Goal: Information Seeking & Learning: Learn about a topic

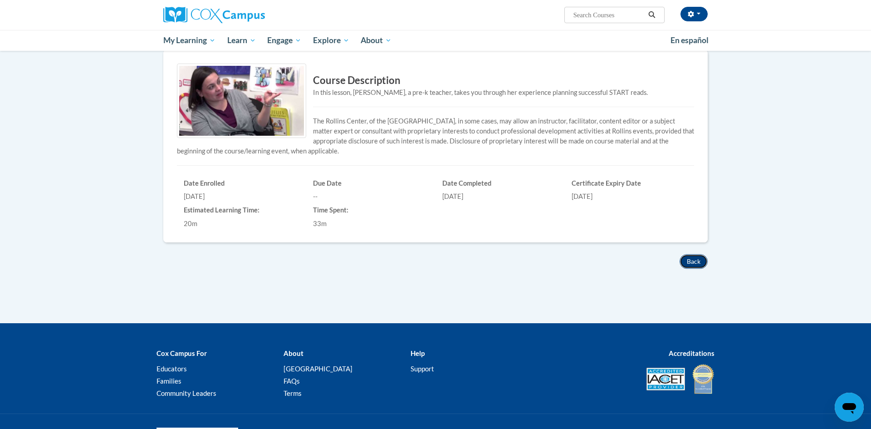
click at [691, 254] on button "Back" at bounding box center [693, 261] width 28 height 15
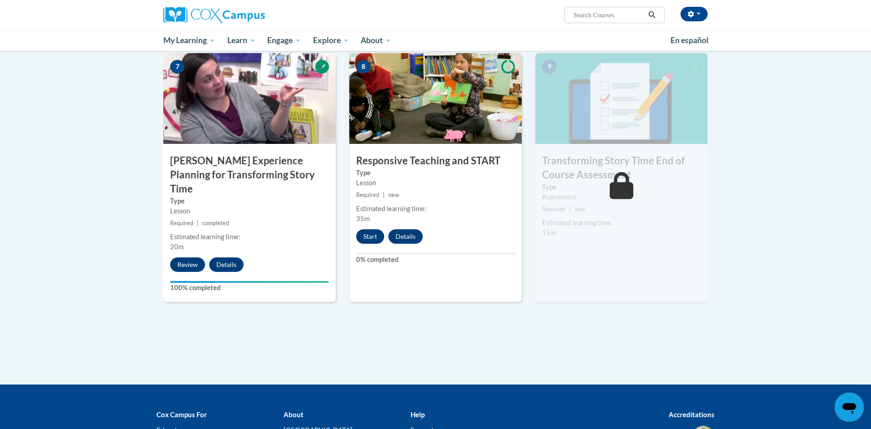
scroll to position [707, 0]
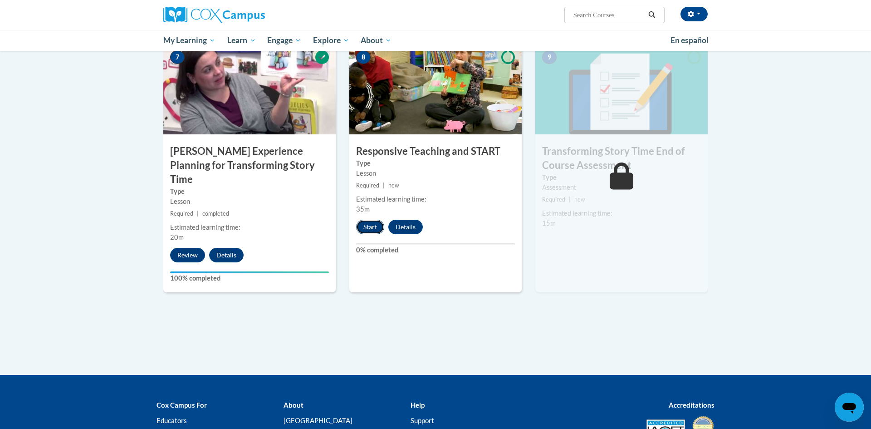
click at [376, 223] on button "Start" at bounding box center [370, 226] width 28 height 15
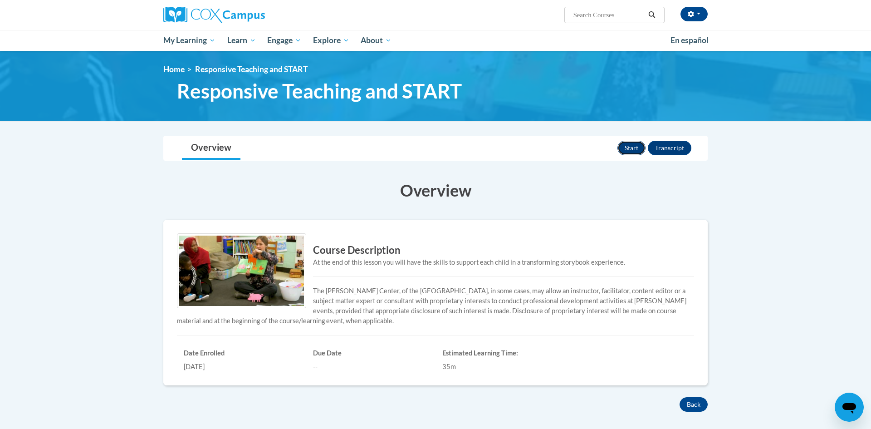
click at [625, 149] on button "Start" at bounding box center [631, 148] width 28 height 15
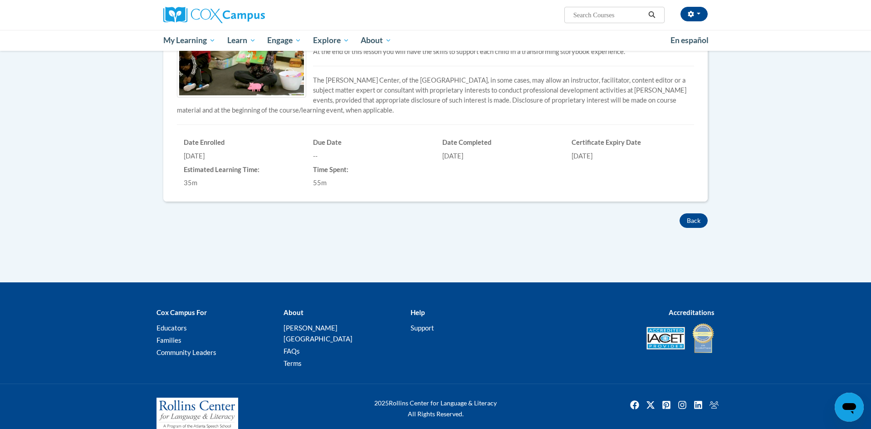
scroll to position [214, 0]
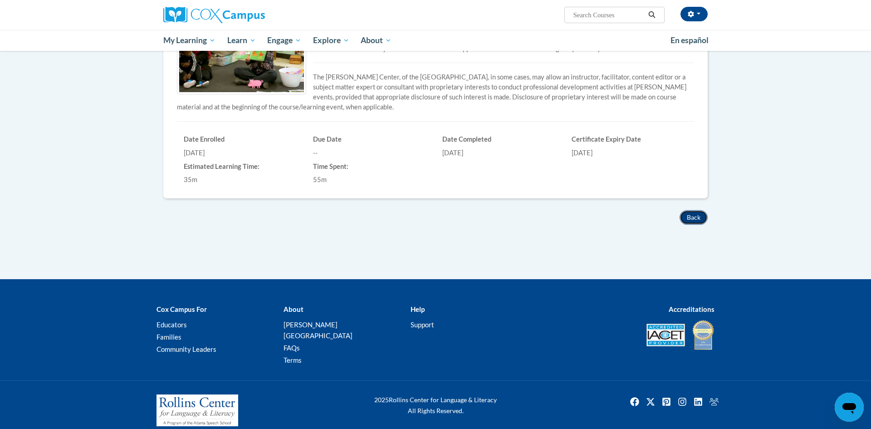
click at [688, 218] on button "Back" at bounding box center [693, 217] width 28 height 15
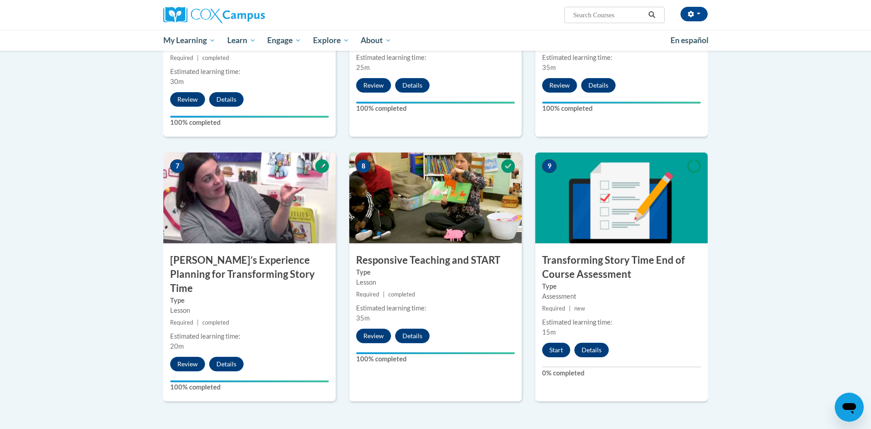
scroll to position [617, 0]
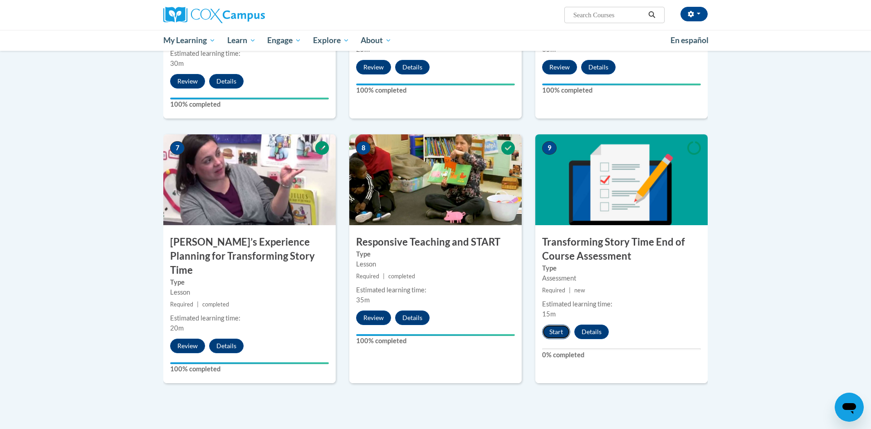
click at [558, 330] on button "Start" at bounding box center [556, 331] width 28 height 15
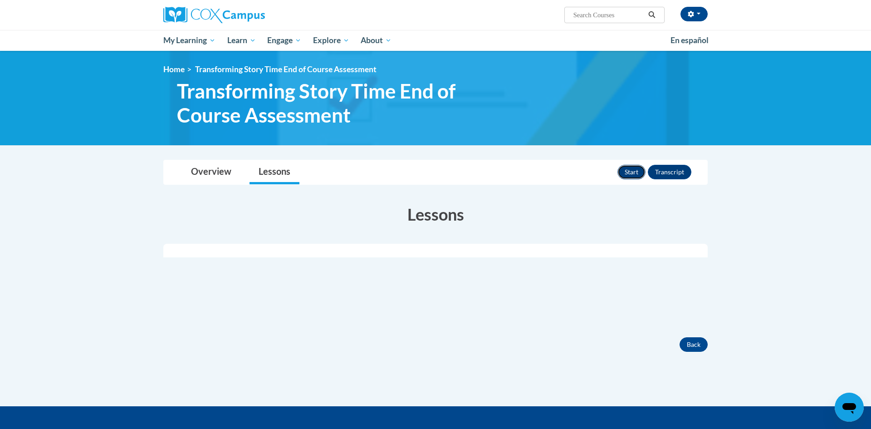
click at [626, 171] on button "Start" at bounding box center [631, 172] width 28 height 15
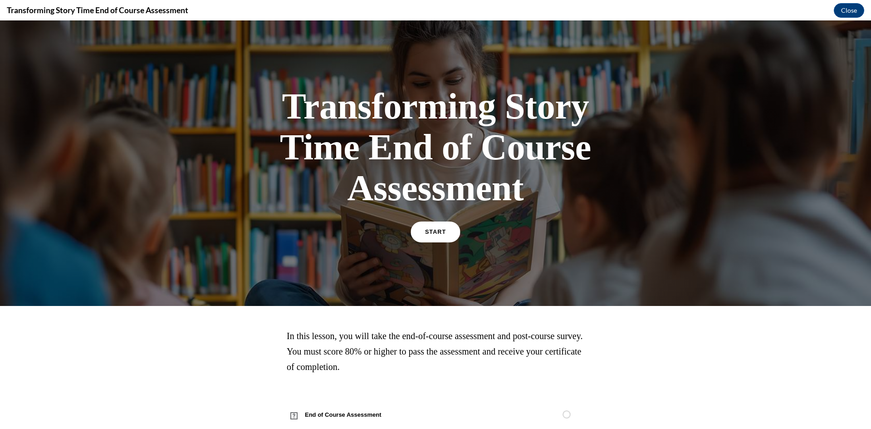
click at [432, 235] on link "START" at bounding box center [434, 231] width 49 height 21
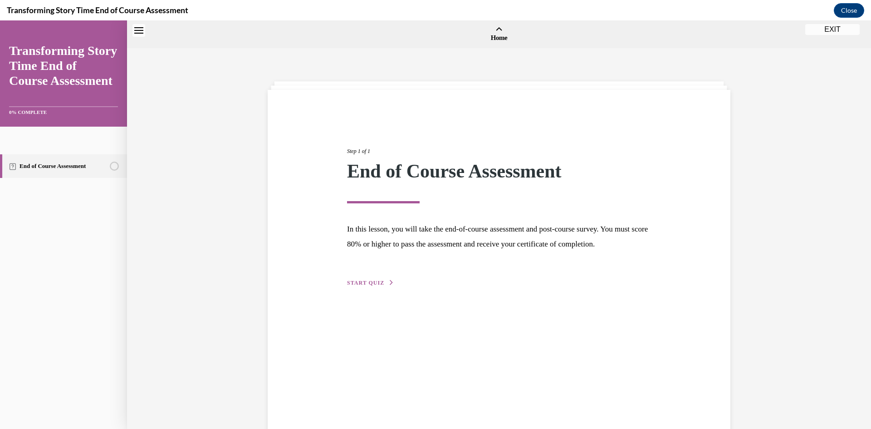
scroll to position [28, 0]
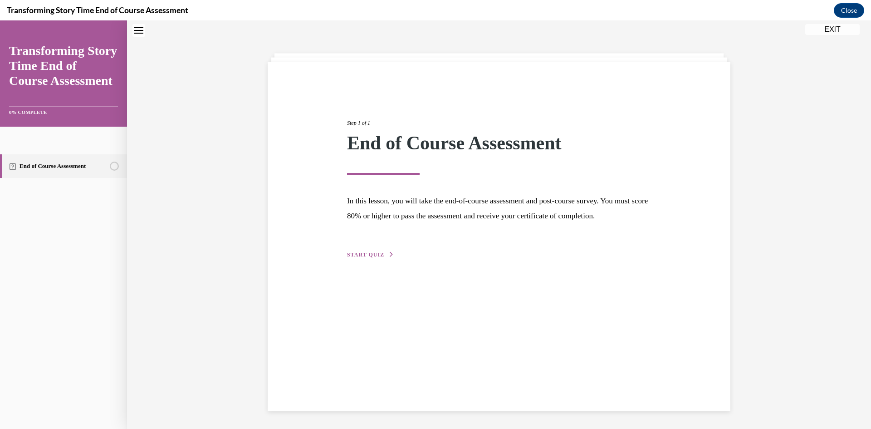
click at [363, 258] on span "START QUIZ" at bounding box center [365, 254] width 37 height 6
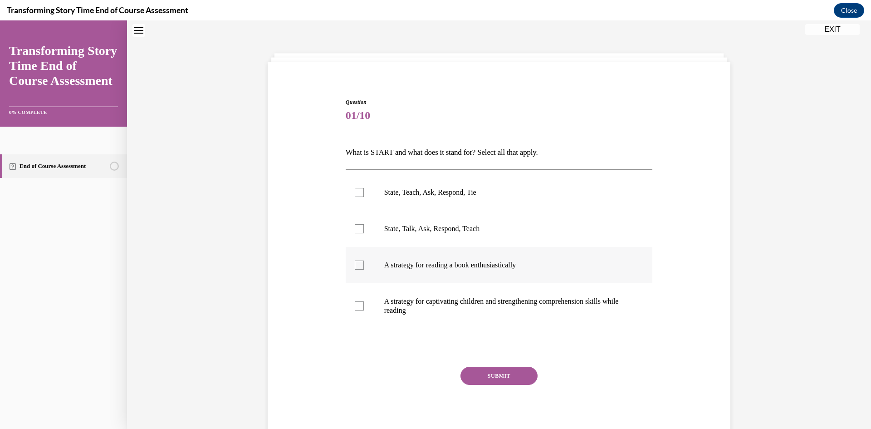
click at [359, 268] on div at bounding box center [359, 264] width 9 height 9
click at [359, 268] on input "A strategy for reading a book enthusiastically" at bounding box center [359, 264] width 9 height 9
checkbox input "true"
click at [359, 193] on div at bounding box center [359, 192] width 9 height 9
click at [359, 193] on input "State, Teach, Ask, Respond, Tie" at bounding box center [359, 192] width 9 height 9
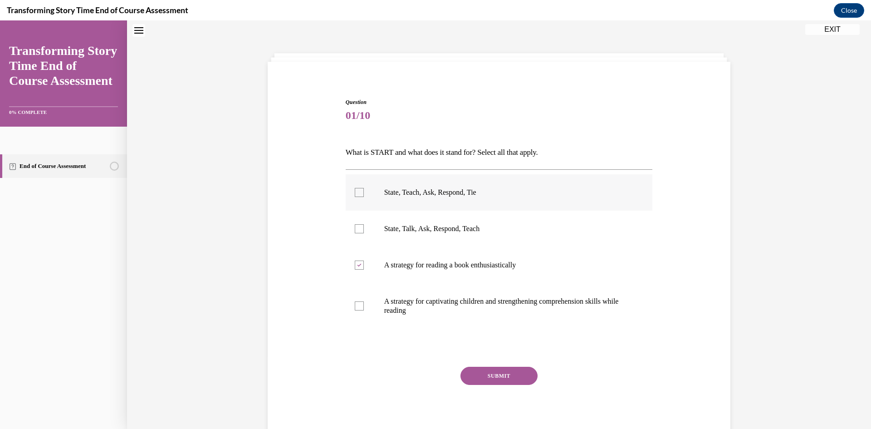
checkbox input "true"
click at [488, 373] on button "SUBMIT" at bounding box center [498, 375] width 77 height 18
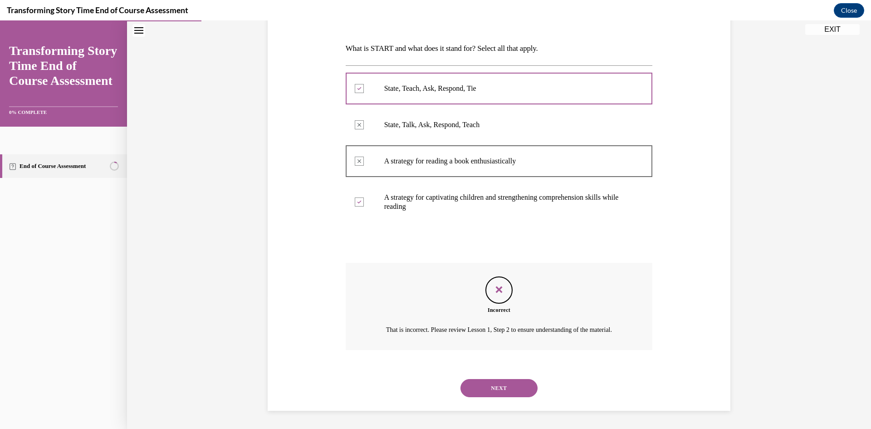
scroll to position [143, 0]
click at [494, 385] on button "NEXT" at bounding box center [498, 388] width 77 height 18
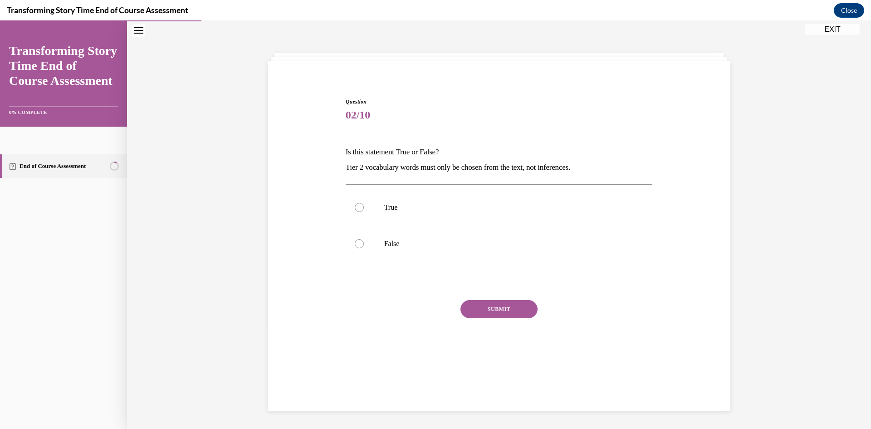
scroll to position [29, 0]
click at [358, 244] on div at bounding box center [359, 243] width 9 height 9
click at [358, 244] on input "False" at bounding box center [359, 243] width 9 height 9
radio input "true"
click at [488, 310] on button "SUBMIT" at bounding box center [498, 309] width 77 height 18
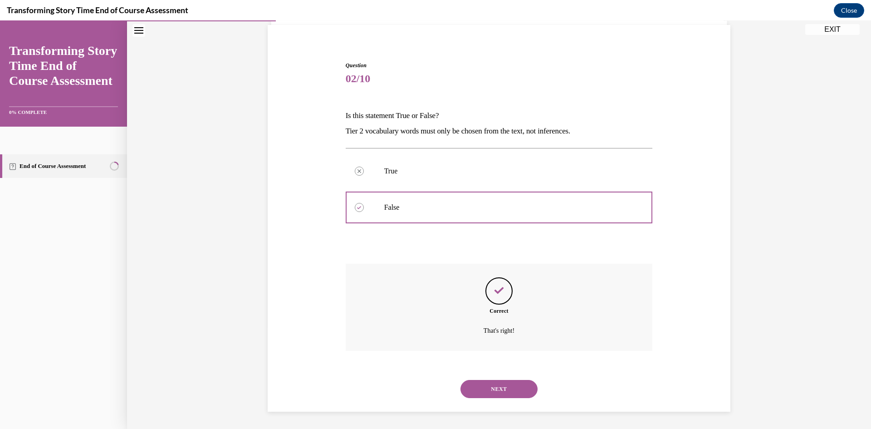
scroll to position [66, 0]
click at [489, 388] on button "NEXT" at bounding box center [498, 388] width 77 height 18
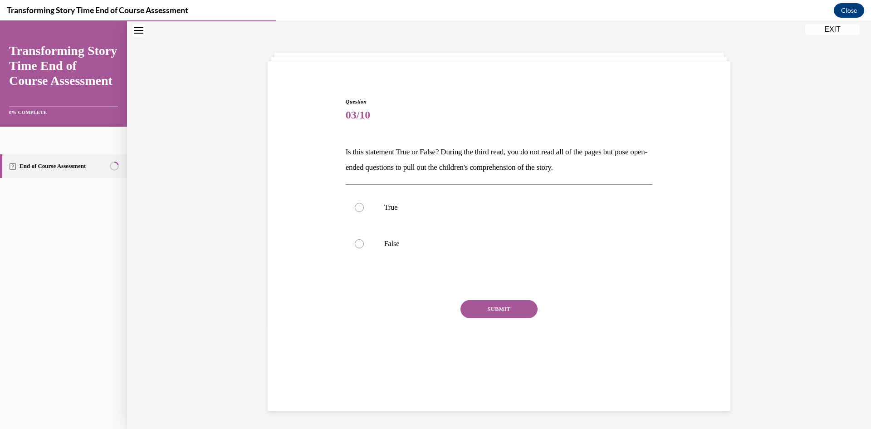
scroll to position [29, 0]
click at [360, 206] on div at bounding box center [359, 207] width 9 height 9
click at [360, 206] on input "True" at bounding box center [359, 207] width 9 height 9
radio input "true"
click at [490, 305] on button "SUBMIT" at bounding box center [498, 309] width 77 height 18
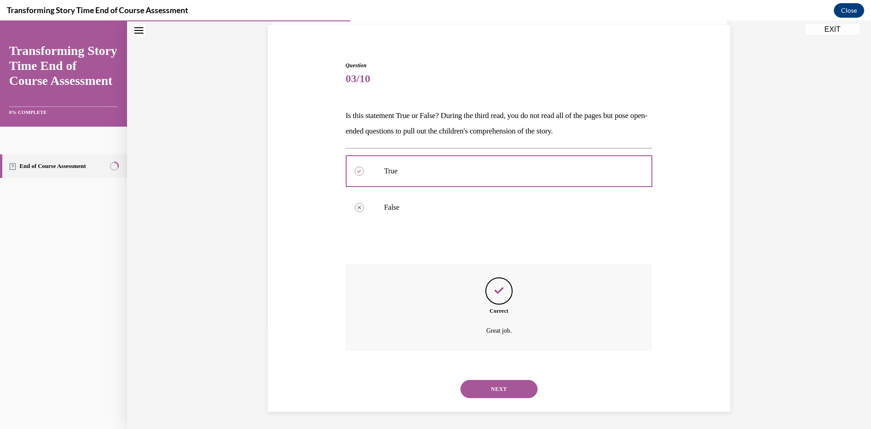
scroll to position [66, 0]
click at [506, 388] on button "NEXT" at bounding box center [498, 388] width 77 height 18
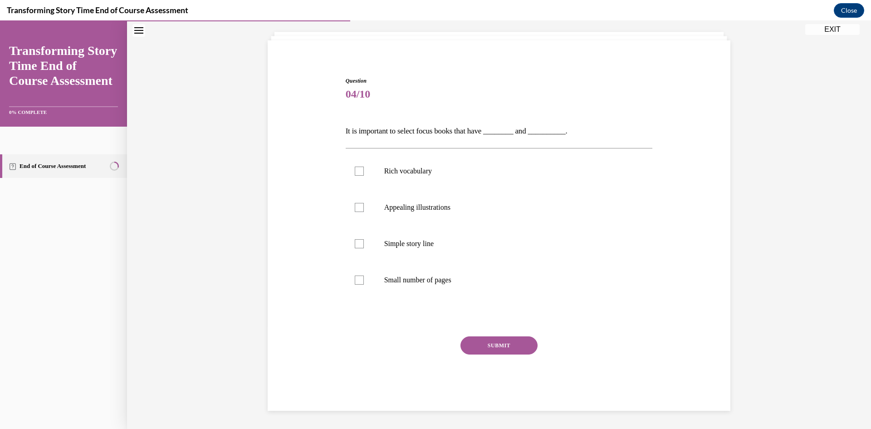
scroll to position [31, 0]
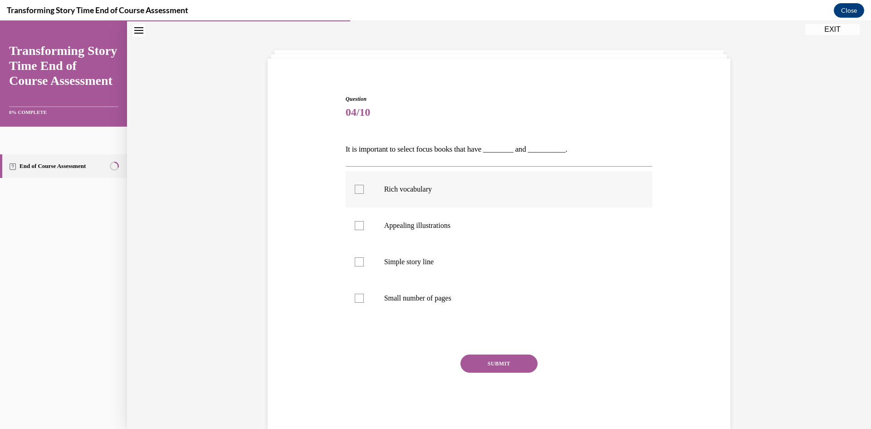
click at [359, 188] on div at bounding box center [359, 189] width 9 height 9
click at [359, 188] on input "Rich vocabulary" at bounding box center [359, 189] width 9 height 9
checkbox input "true"
click at [360, 225] on div at bounding box center [359, 225] width 9 height 9
click at [360, 225] on input "Appealing illustrations" at bounding box center [359, 225] width 9 height 9
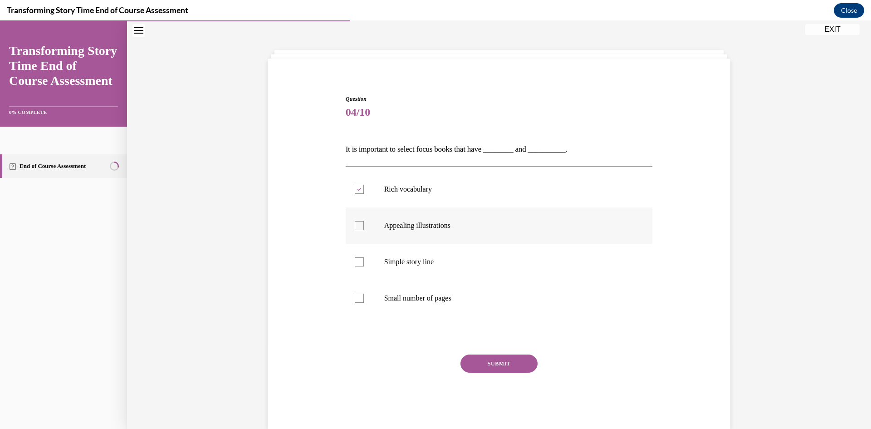
checkbox input "true"
click at [486, 363] on button "SUBMIT" at bounding box center [498, 363] width 77 height 18
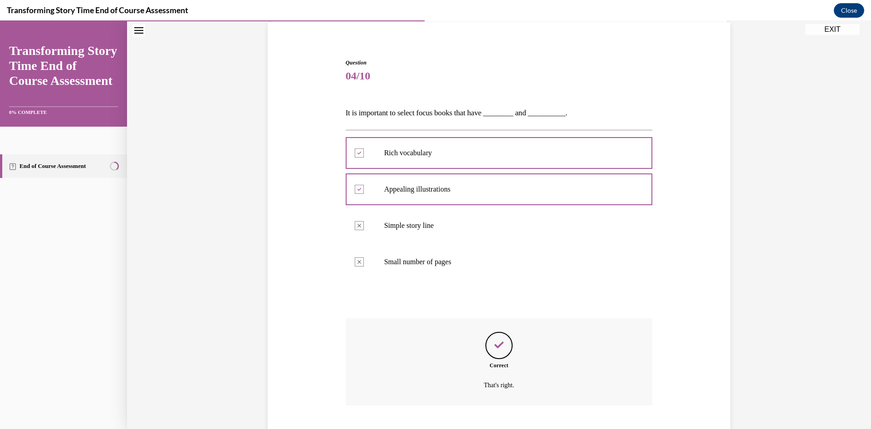
scroll to position [123, 0]
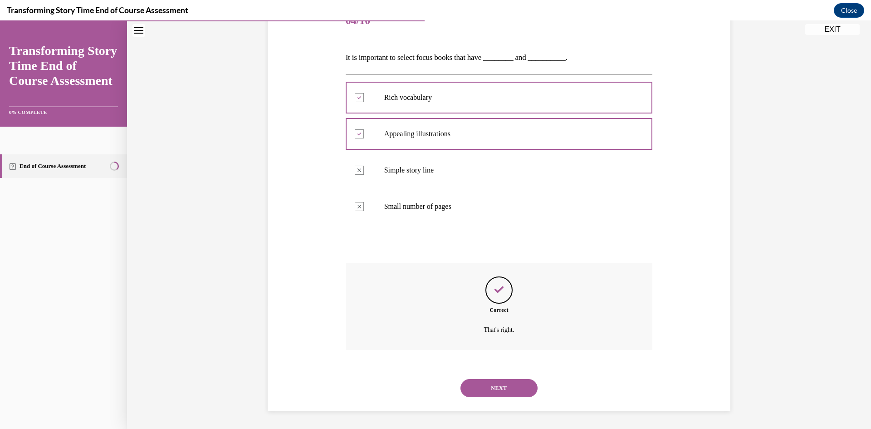
click at [506, 383] on button "NEXT" at bounding box center [498, 388] width 77 height 18
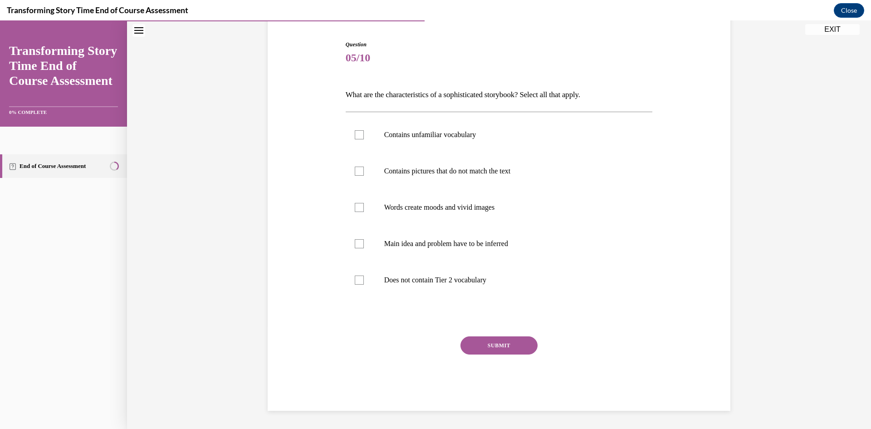
scroll to position [86, 0]
click at [357, 207] on div at bounding box center [359, 207] width 9 height 9
click at [357, 207] on input "Words create moods and vivid images" at bounding box center [359, 207] width 9 height 9
checkbox input "true"
click at [363, 244] on label "Main idea and problem have to be inferred" at bounding box center [499, 243] width 307 height 36
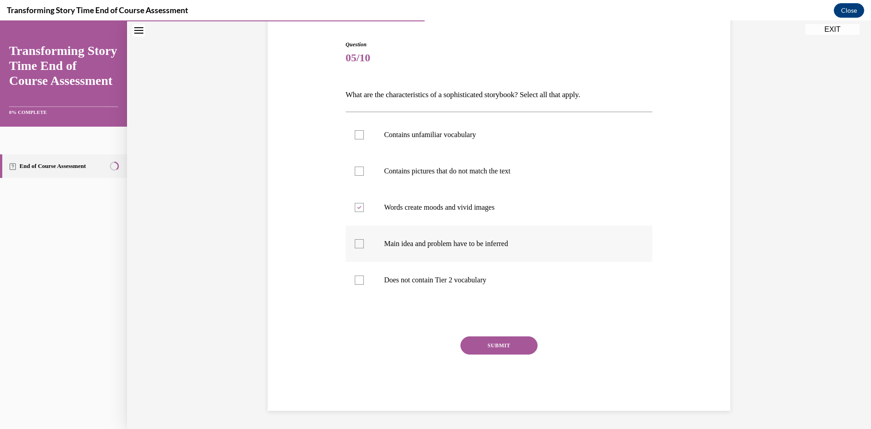
click at [363, 244] on input "Main idea and problem have to be inferred" at bounding box center [359, 243] width 9 height 9
checkbox input "true"
click at [498, 342] on button "SUBMIT" at bounding box center [498, 345] width 77 height 18
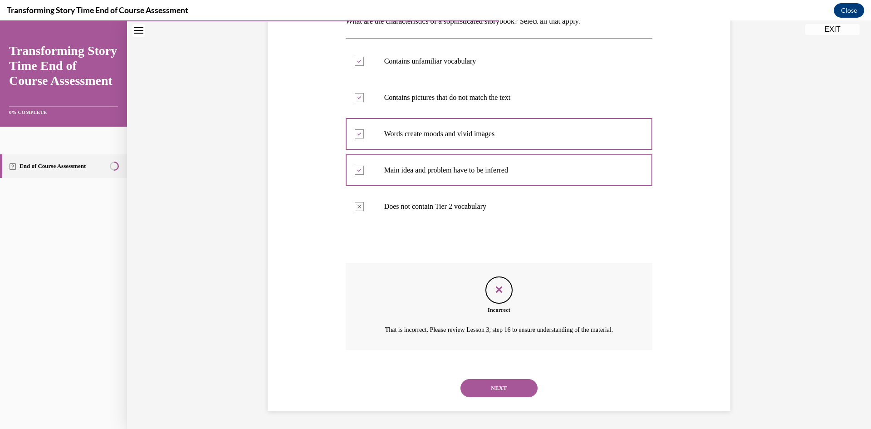
scroll to position [170, 0]
click at [496, 386] on button "NEXT" at bounding box center [498, 388] width 77 height 18
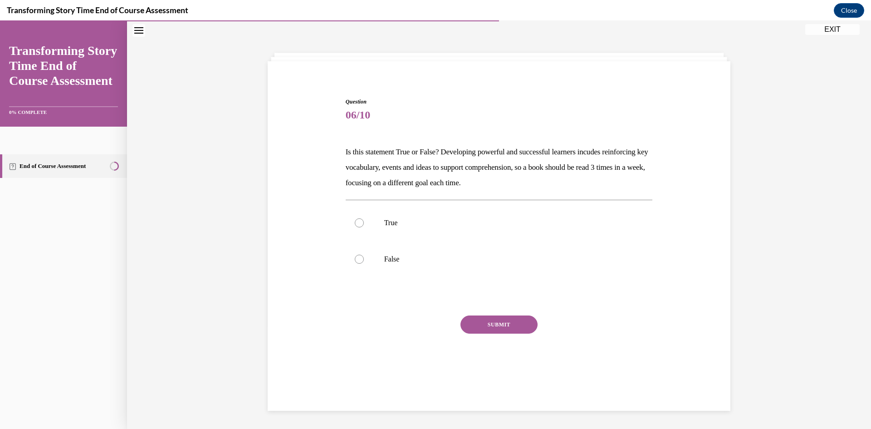
scroll to position [29, 0]
click at [357, 226] on div at bounding box center [359, 222] width 9 height 9
click at [357, 226] on input "True" at bounding box center [359, 222] width 9 height 9
radio input "true"
click at [486, 324] on button "SUBMIT" at bounding box center [498, 324] width 77 height 18
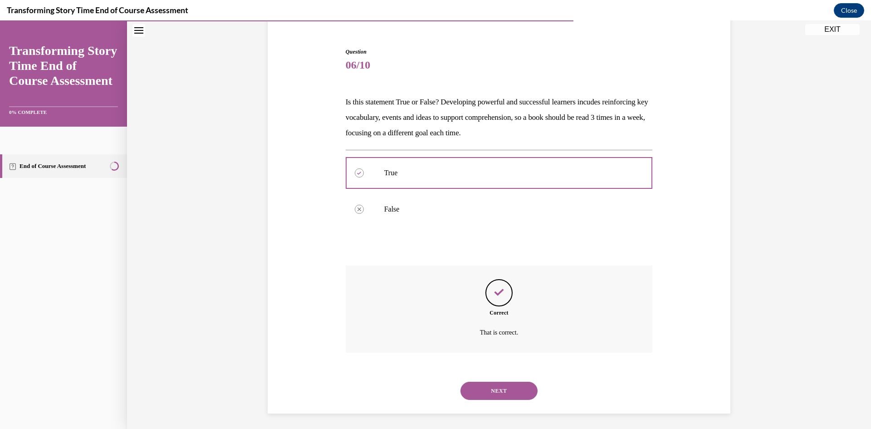
scroll to position [81, 0]
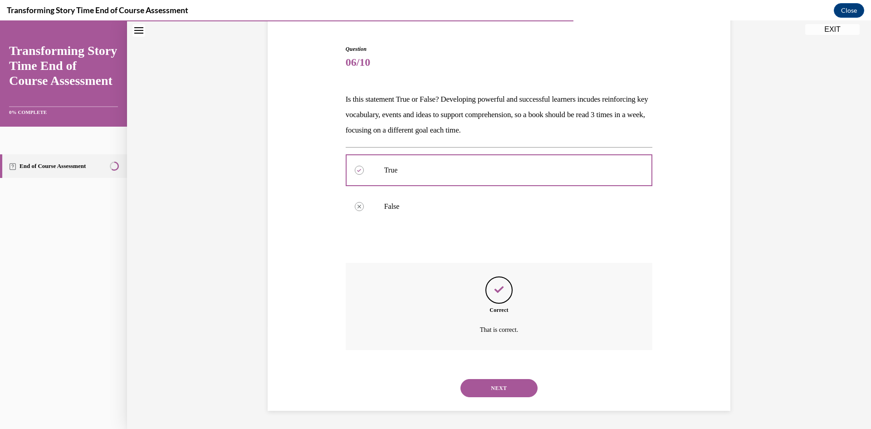
click at [507, 397] on div "NEXT" at bounding box center [499, 388] width 307 height 36
click at [507, 385] on button "NEXT" at bounding box center [498, 388] width 77 height 18
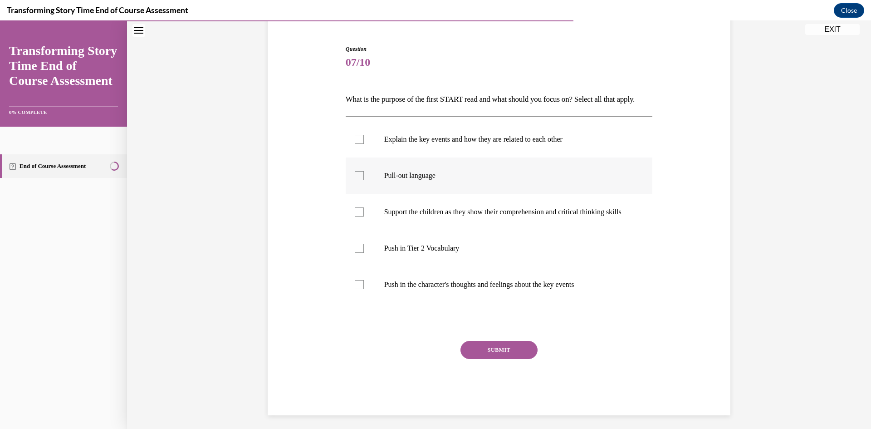
scroll to position [48, 0]
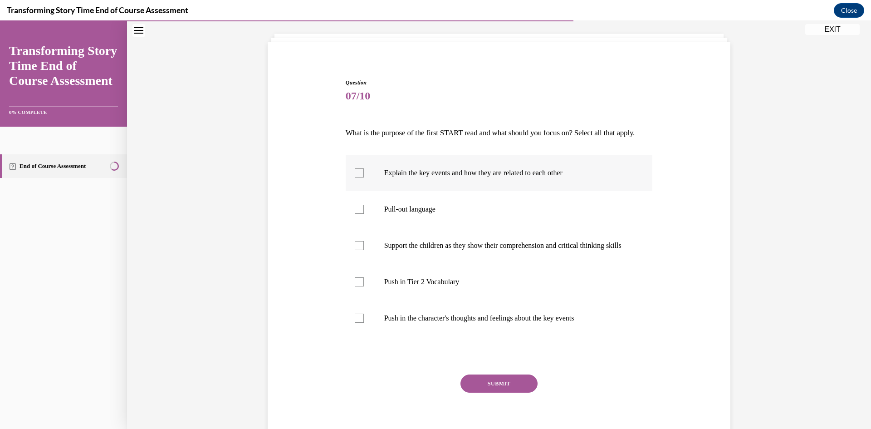
click at [353, 190] on label "Explain the key events and how they are related to each other" at bounding box center [499, 173] width 307 height 36
click at [355, 177] on input "Explain the key events and how they are related to each other" at bounding box center [359, 172] width 9 height 9
checkbox input "true"
click at [359, 214] on div at bounding box center [359, 209] width 9 height 9
click at [359, 214] on input "Pull-out language" at bounding box center [359, 209] width 9 height 9
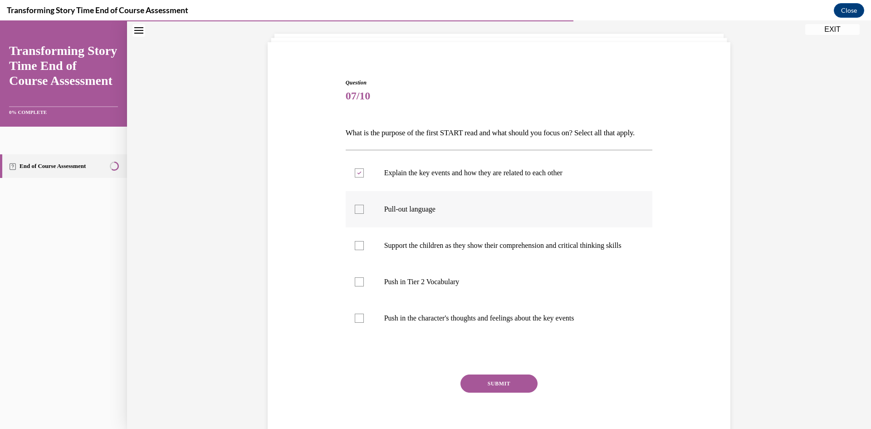
checkbox input "true"
click at [359, 250] on div at bounding box center [359, 245] width 9 height 9
click at [359, 250] on input "Support the children as they show their comprehension and critical thinking ski…" at bounding box center [359, 245] width 9 height 9
checkbox input "true"
click at [355, 177] on div at bounding box center [359, 172] width 9 height 9
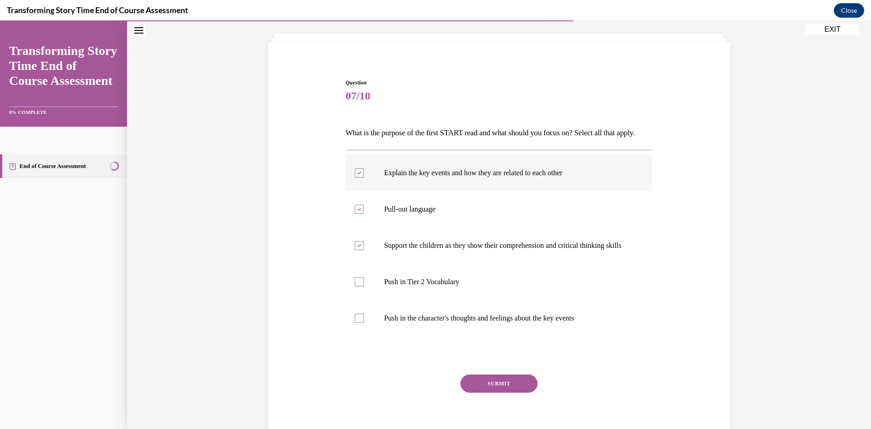
click at [355, 177] on input "Explain the key events and how they are related to each other" at bounding box center [359, 172] width 9 height 9
checkbox input "false"
click at [364, 300] on label "Push in Tier 2 Vocabulary" at bounding box center [499, 281] width 307 height 36
click at [364, 286] on input "Push in Tier 2 Vocabulary" at bounding box center [359, 281] width 9 height 9
checkbox input "true"
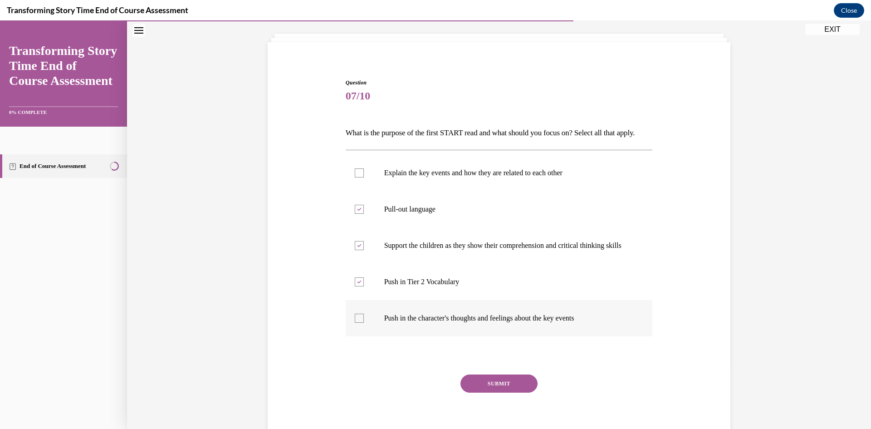
click at [356, 322] on div at bounding box center [359, 317] width 9 height 9
click at [356, 322] on input "Push in the character's thoughts and feelings about the key events" at bounding box center [359, 317] width 9 height 9
checkbox input "true"
click at [479, 392] on button "SUBMIT" at bounding box center [498, 383] width 77 height 18
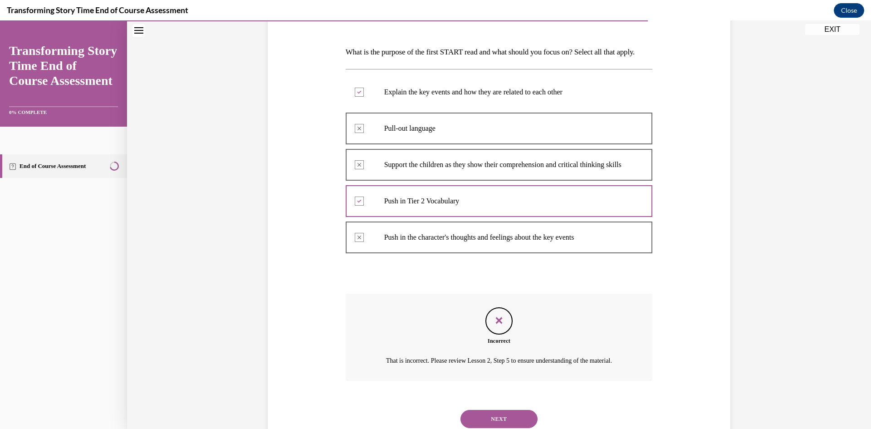
scroll to position [195, 0]
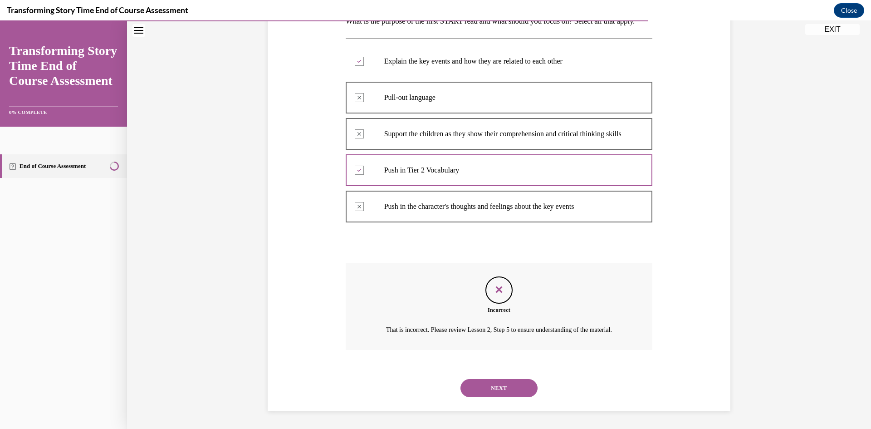
click at [499, 390] on button "NEXT" at bounding box center [498, 388] width 77 height 18
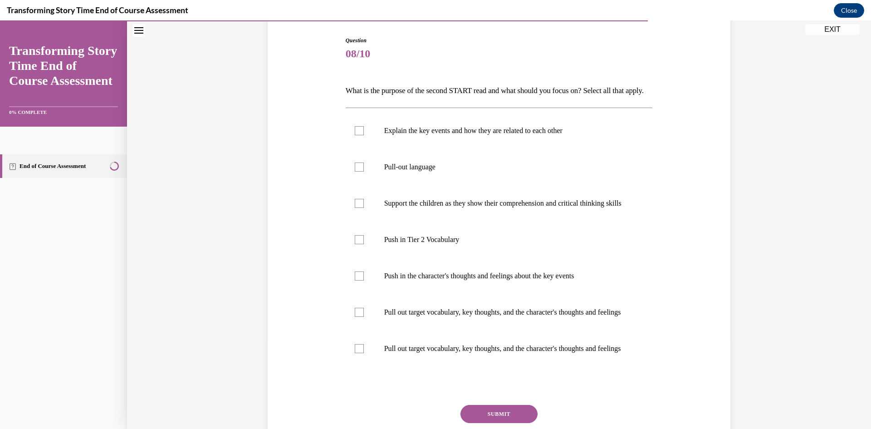
scroll to position [91, 0]
click at [357, 134] on div at bounding box center [359, 129] width 9 height 9
click at [357, 134] on input "Explain the key events and how they are related to each other" at bounding box center [359, 129] width 9 height 9
checkbox input "true"
click at [360, 171] on div at bounding box center [359, 165] width 9 height 9
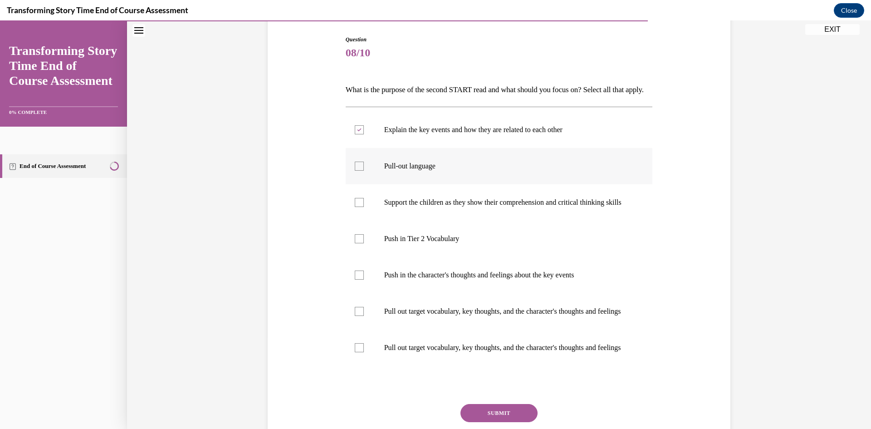
click at [360, 171] on input "Pull-out language" at bounding box center [359, 165] width 9 height 9
checkbox input "true"
click at [360, 148] on label "Explain the key events and how they are related to each other" at bounding box center [499, 130] width 307 height 36
click at [360, 134] on input "Explain the key events and how they are related to each other" at bounding box center [359, 129] width 9 height 9
checkbox input "false"
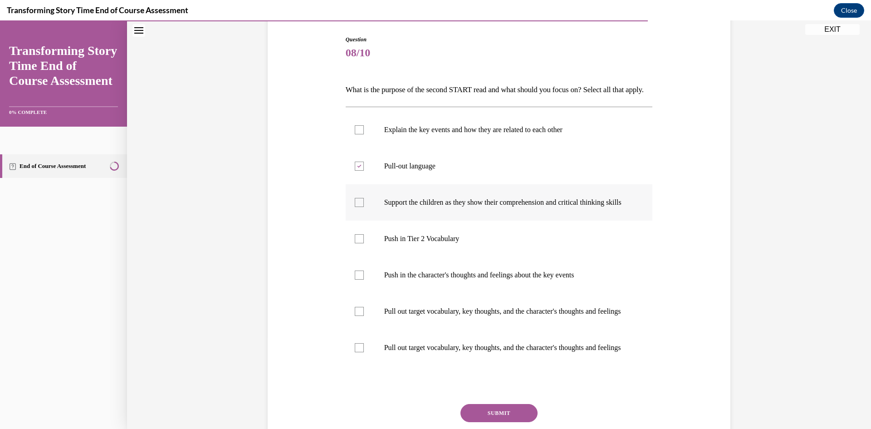
click at [361, 215] on label "Support the children as they show their comprehension and critical thinking ski…" at bounding box center [499, 202] width 307 height 36
click at [361, 207] on input "Support the children as they show their comprehension and critical thinking ski…" at bounding box center [359, 202] width 9 height 9
checkbox input "true"
click at [357, 279] on div at bounding box center [359, 274] width 9 height 9
click at [357, 279] on input "Push in the character's thoughts and feelings about the key events" at bounding box center [359, 274] width 9 height 9
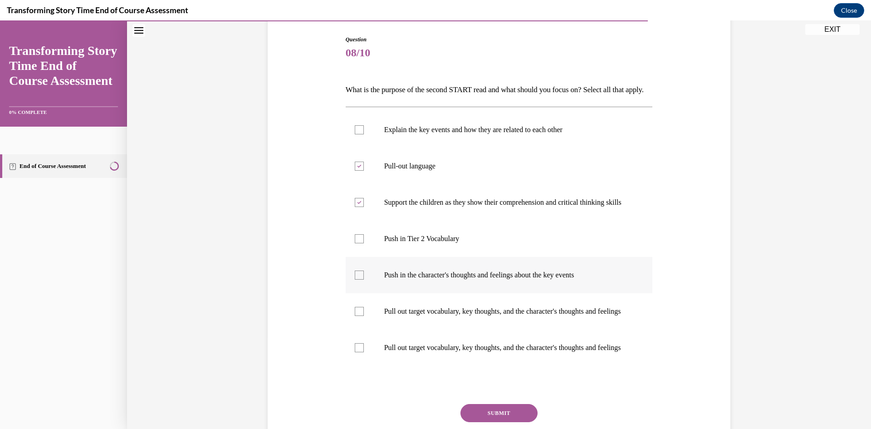
checkbox input "true"
click at [359, 352] on div at bounding box center [359, 347] width 9 height 9
click at [359, 352] on input "Pull out target vocabulary, key thoughts, and the character's thoughts and feel…" at bounding box center [359, 347] width 9 height 9
checkbox input "true"
click at [264, 413] on div "Question 08/10 What is the purpose of the second START read and what should you…" at bounding box center [499, 227] width 744 height 538
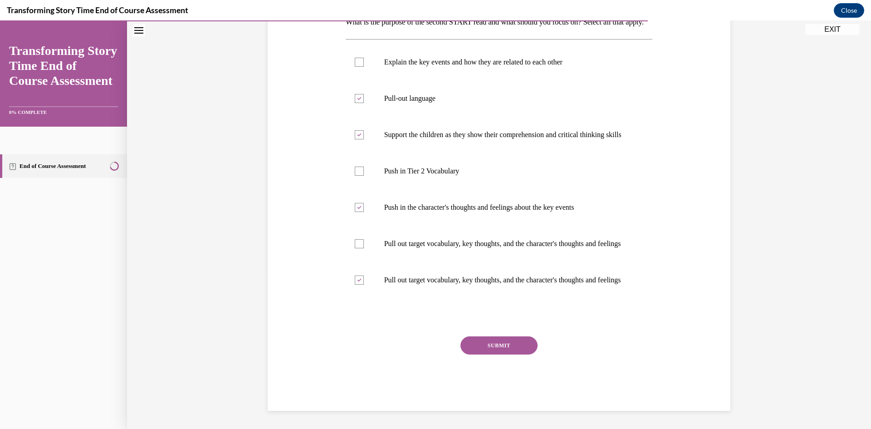
scroll to position [201, 0]
click at [479, 344] on button "SUBMIT" at bounding box center [498, 345] width 77 height 18
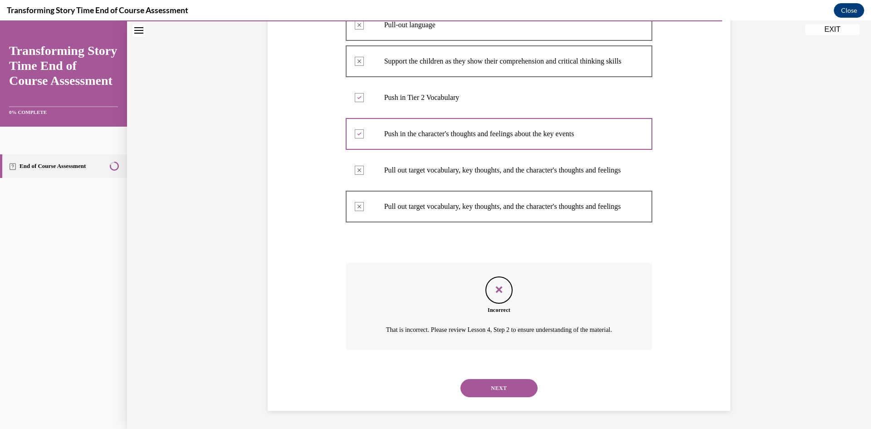
scroll to position [267, 0]
click at [492, 397] on button "NEXT" at bounding box center [498, 388] width 77 height 18
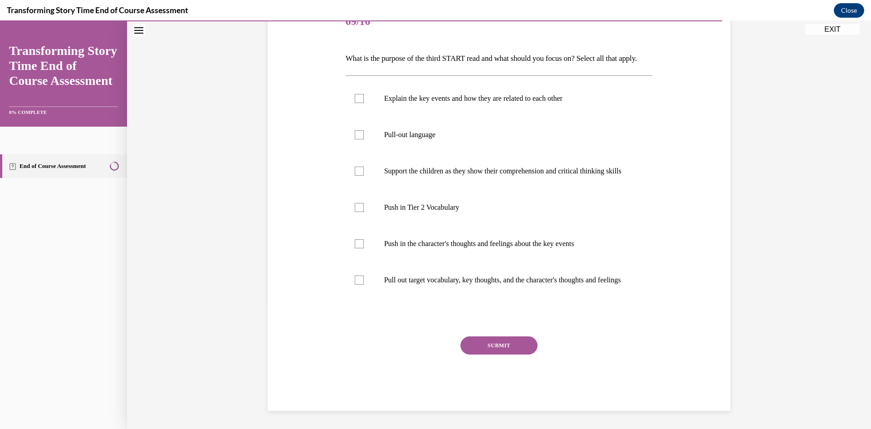
scroll to position [156, 0]
click at [360, 278] on div at bounding box center [359, 279] width 9 height 9
click at [360, 278] on input "Pull out target vocabulary, key thoughts, and the character's thoughts and feel…" at bounding box center [359, 279] width 9 height 9
checkbox input "true"
click at [358, 94] on div at bounding box center [359, 98] width 9 height 9
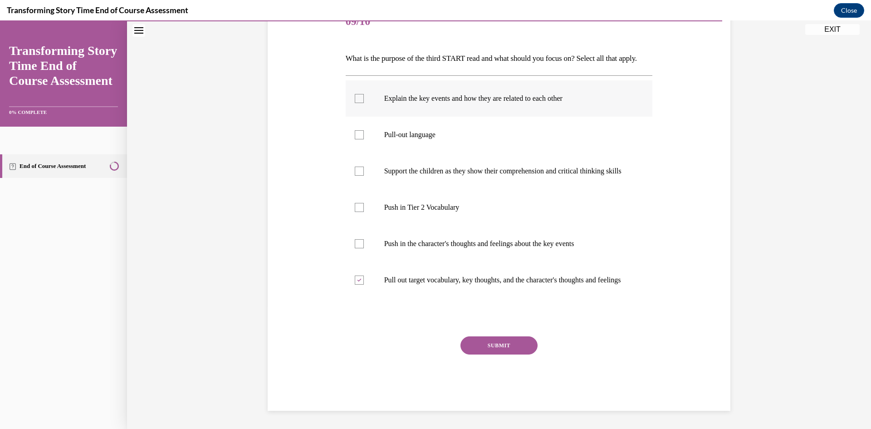
click at [358, 94] on input "Explain the key events and how they are related to each other" at bounding box center [359, 98] width 9 height 9
checkbox input "true"
click at [359, 166] on div at bounding box center [359, 170] width 9 height 9
click at [359, 166] on input "Support the children as they show their comprehension and critical thinking ski…" at bounding box center [359, 170] width 9 height 9
checkbox input "true"
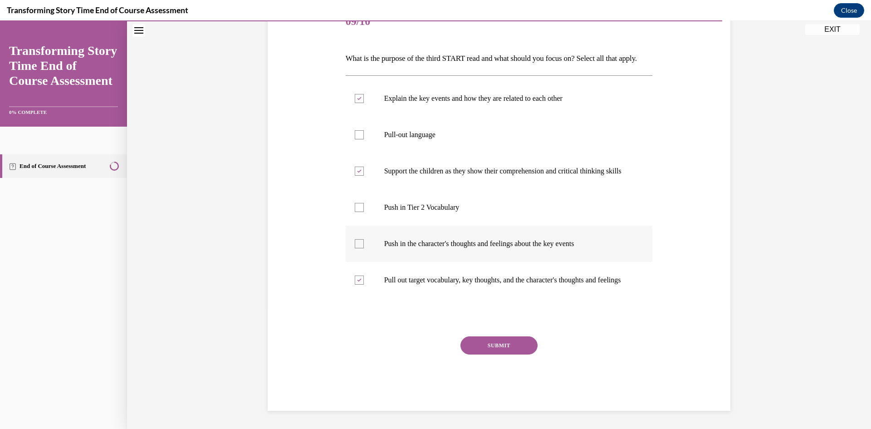
click at [355, 239] on div at bounding box center [359, 243] width 9 height 9
click at [355, 239] on input "Push in the character's thoughts and feelings about the key events" at bounding box center [359, 243] width 9 height 9
checkbox input "true"
click at [359, 275] on div at bounding box center [359, 279] width 9 height 9
click at [359, 275] on input "Pull out target vocabulary, key thoughts, and the character's thoughts and feel…" at bounding box center [359, 279] width 9 height 9
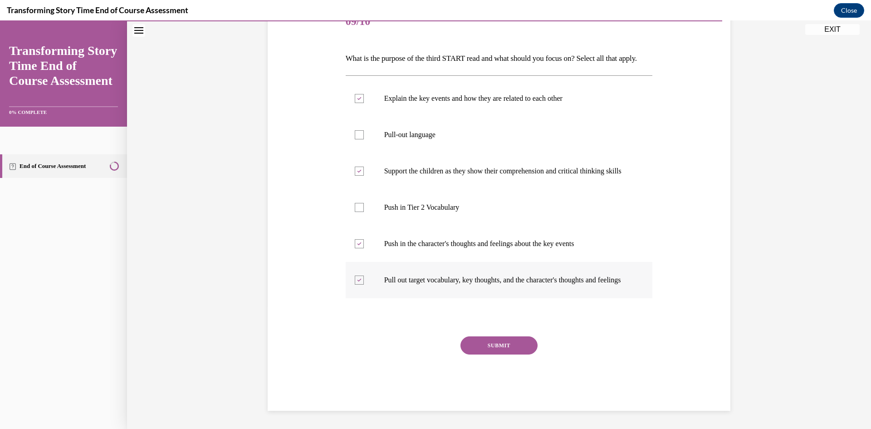
checkbox input "false"
click at [486, 351] on button "SUBMIT" at bounding box center [498, 345] width 77 height 18
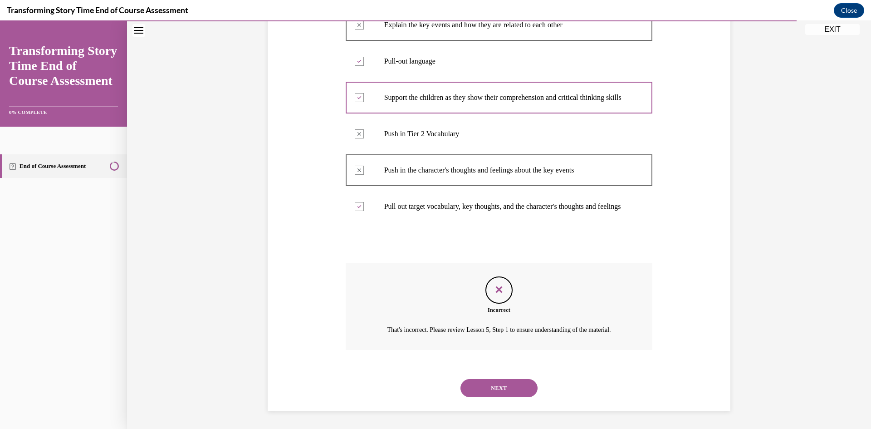
scroll to position [240, 0]
click at [488, 385] on button "NEXT" at bounding box center [498, 388] width 77 height 18
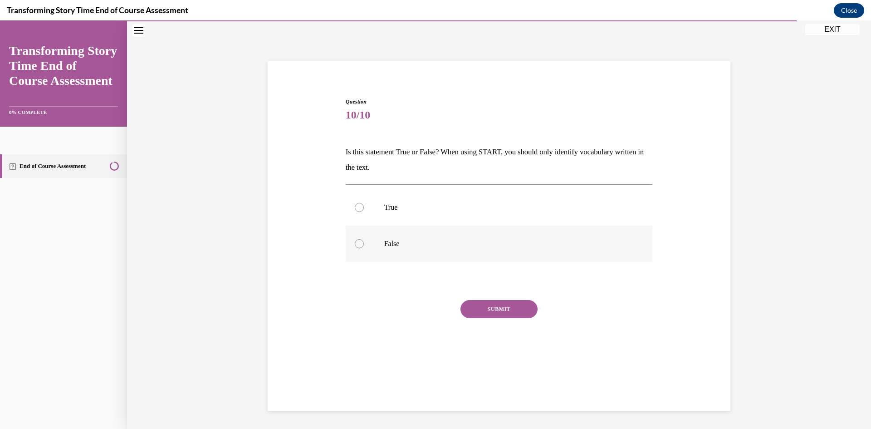
click at [357, 243] on div at bounding box center [359, 243] width 9 height 9
click at [357, 243] on input "False" at bounding box center [359, 243] width 9 height 9
radio input "true"
click at [490, 307] on button "SUBMIT" at bounding box center [498, 309] width 77 height 18
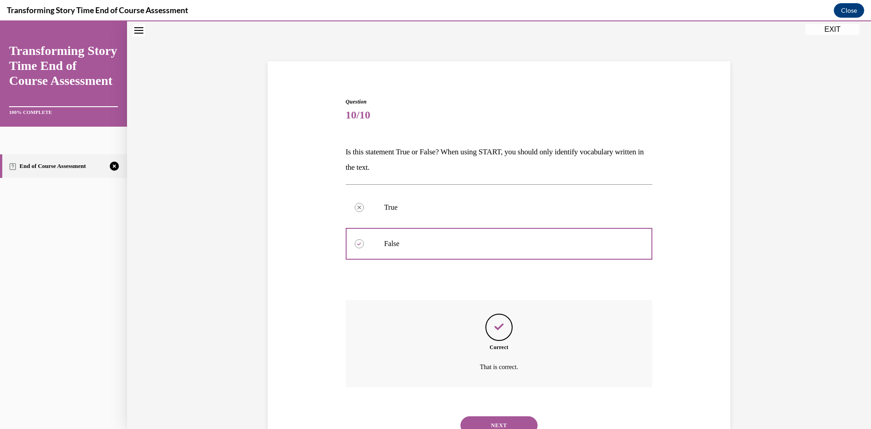
scroll to position [66, 0]
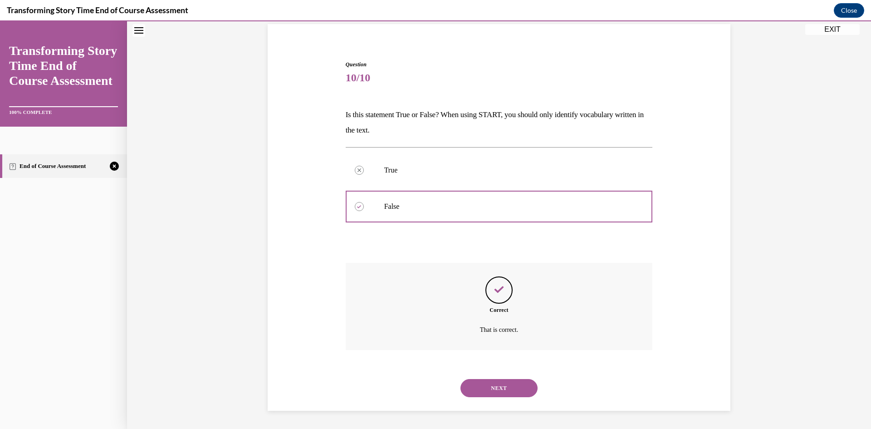
click at [491, 390] on button "NEXT" at bounding box center [498, 388] width 77 height 18
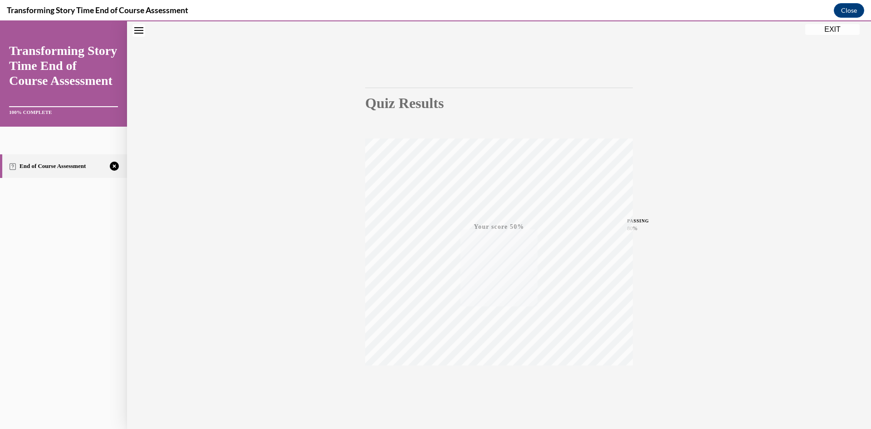
scroll to position [57, 0]
click at [499, 369] on icon "button" at bounding box center [499, 373] width 32 height 10
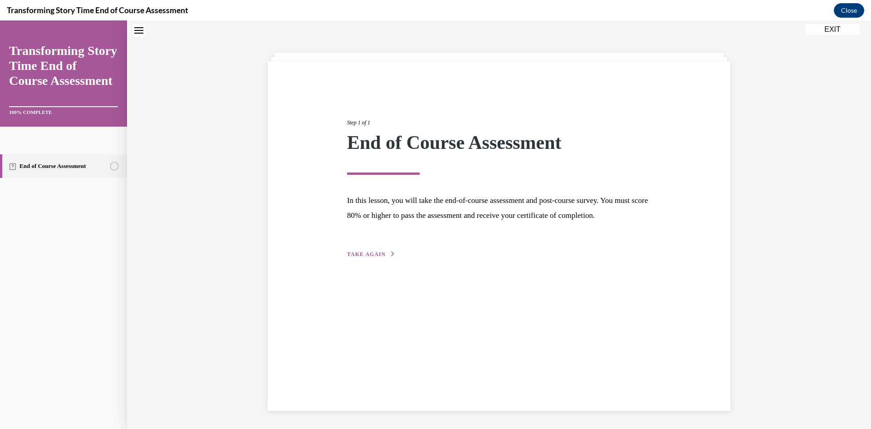
click at [359, 258] on button "TAKE AGAIN" at bounding box center [371, 254] width 49 height 8
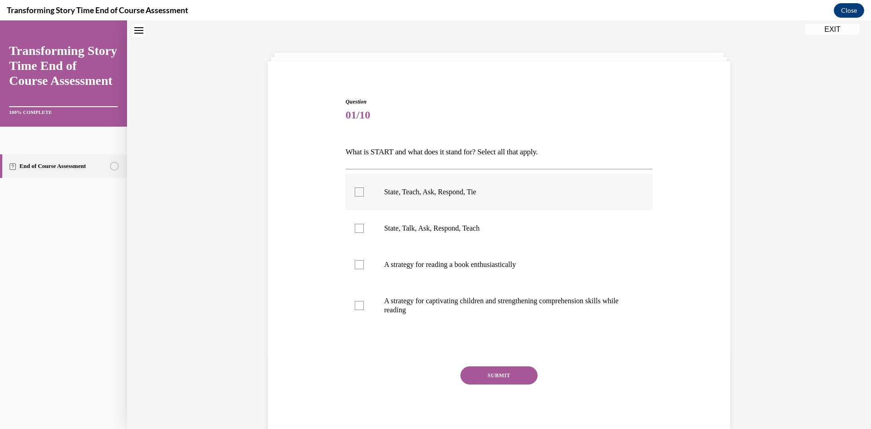
click at [358, 194] on div at bounding box center [359, 191] width 9 height 9
click at [358, 194] on input "State, Teach, Ask, Respond, Tie" at bounding box center [359, 191] width 9 height 9
checkbox input "true"
click at [358, 304] on div at bounding box center [359, 305] width 9 height 9
click at [358, 304] on input "A strategy for captivating children and strengthening comprehension skills whil…" at bounding box center [359, 305] width 9 height 9
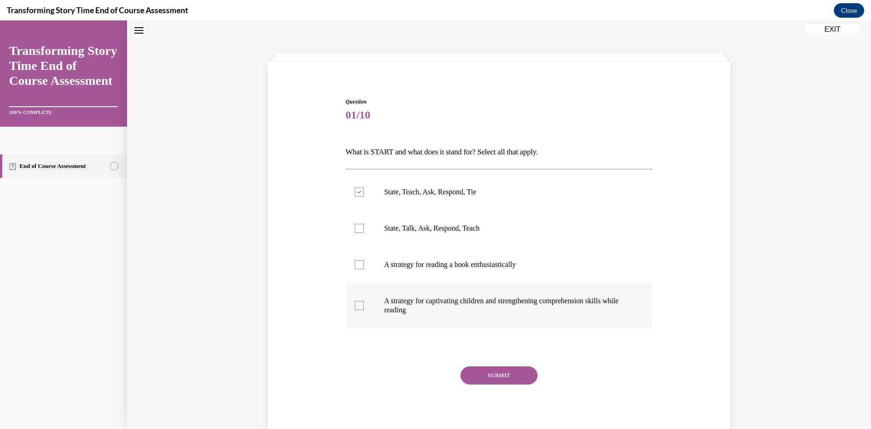
checkbox input "true"
click at [495, 378] on button "SUBMIT" at bounding box center [498, 375] width 77 height 18
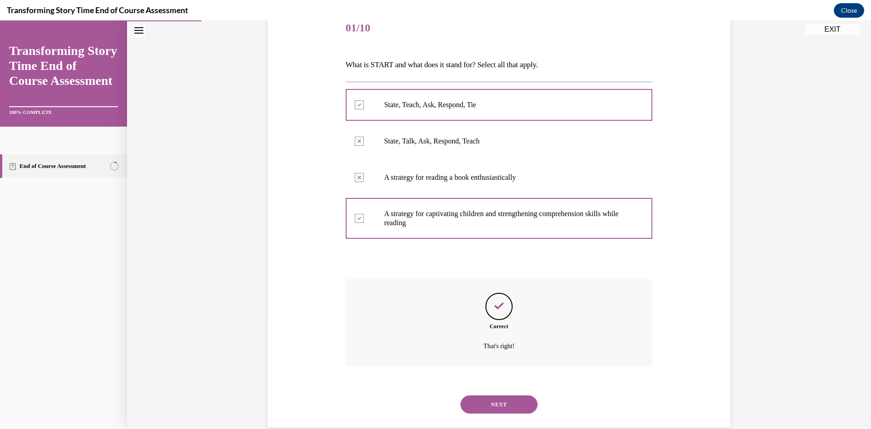
scroll to position [132, 0]
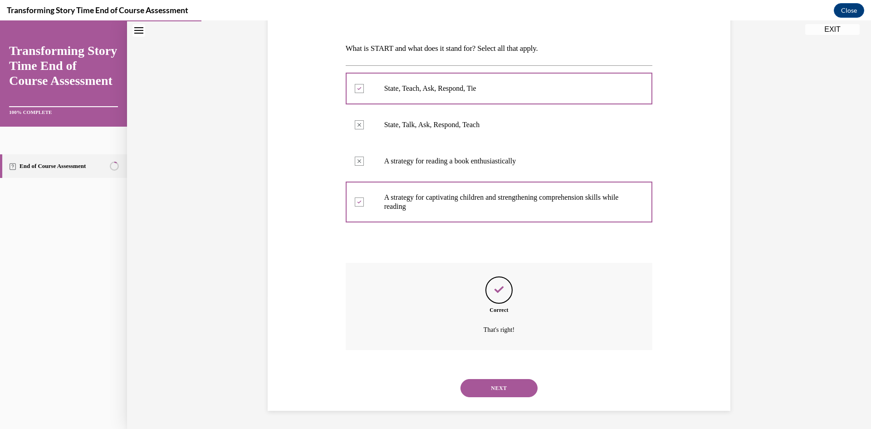
click at [495, 389] on button "NEXT" at bounding box center [498, 388] width 77 height 18
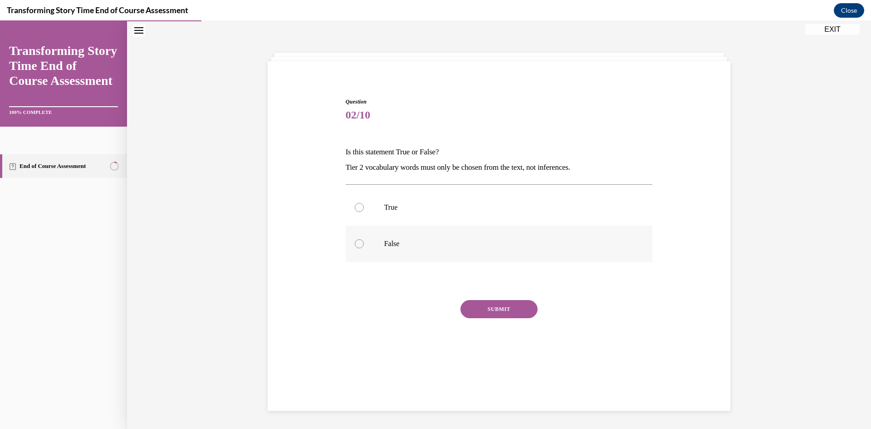
click at [361, 244] on div at bounding box center [359, 243] width 9 height 9
click at [361, 244] on input "False" at bounding box center [359, 243] width 9 height 9
radio input "true"
click at [486, 313] on button "SUBMIT" at bounding box center [498, 309] width 77 height 18
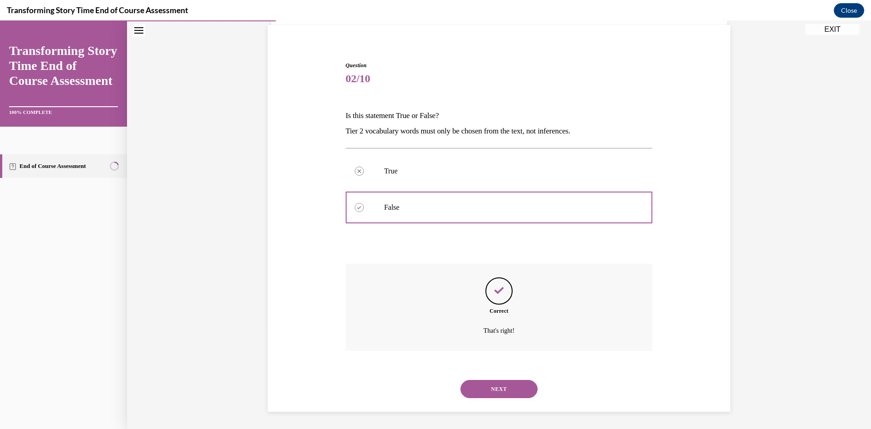
scroll to position [66, 0]
click at [507, 386] on button "NEXT" at bounding box center [498, 388] width 77 height 18
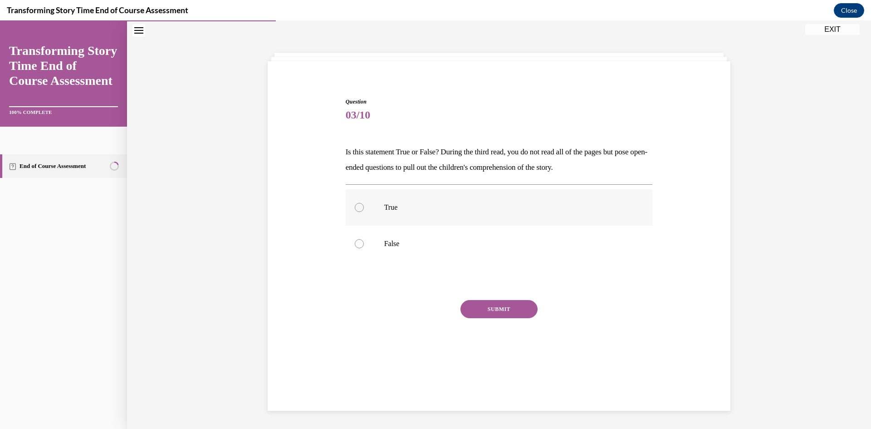
click at [358, 205] on div at bounding box center [359, 207] width 9 height 9
click at [358, 205] on input "True" at bounding box center [359, 207] width 9 height 9
radio input "true"
click at [489, 310] on button "SUBMIT" at bounding box center [498, 309] width 77 height 18
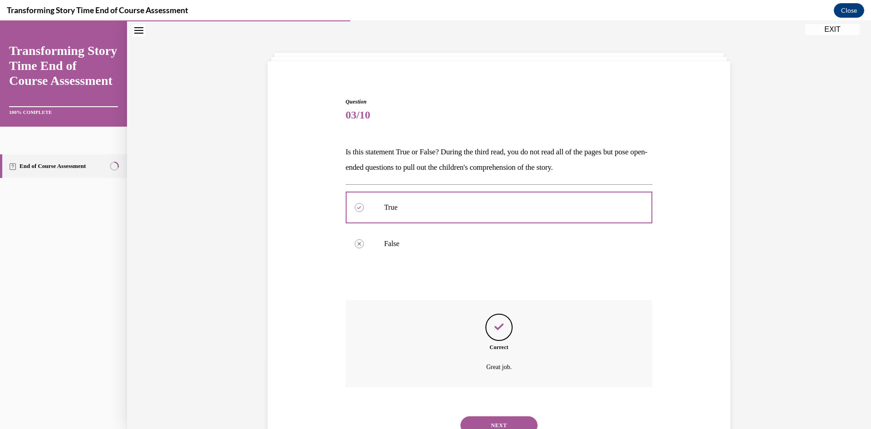
scroll to position [66, 0]
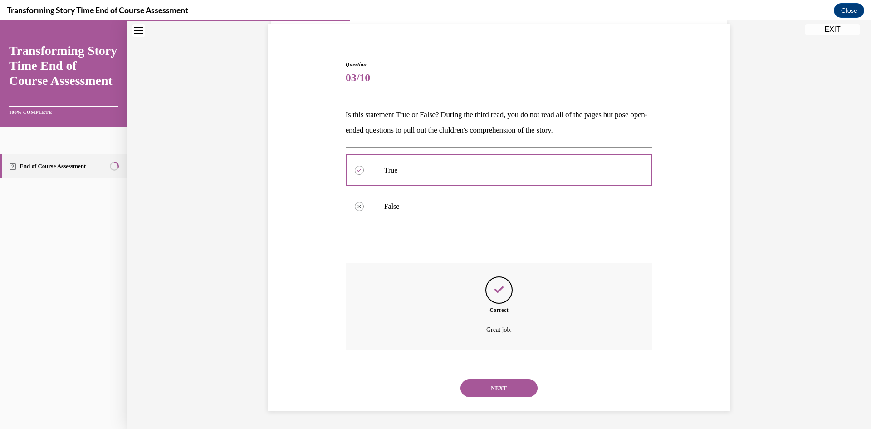
click at [491, 384] on button "NEXT" at bounding box center [498, 388] width 77 height 18
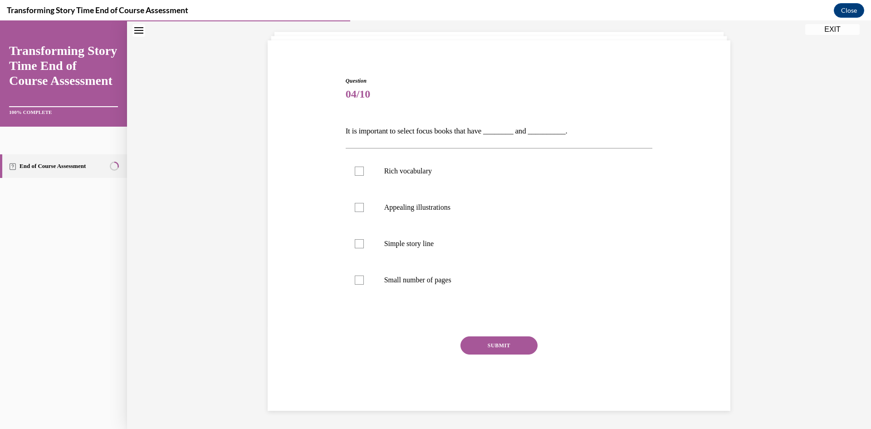
scroll to position [31, 0]
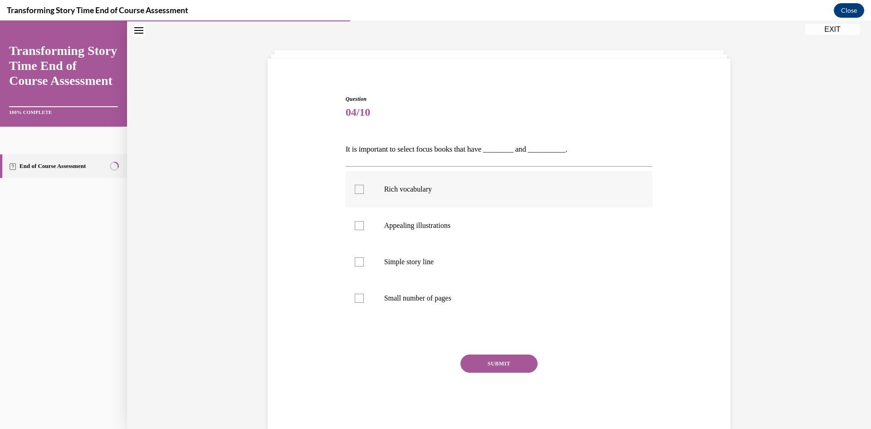
click at [359, 193] on div at bounding box center [359, 189] width 9 height 9
click at [359, 193] on input "Rich vocabulary" at bounding box center [359, 189] width 9 height 9
checkbox input "true"
click at [358, 226] on div at bounding box center [359, 225] width 9 height 9
click at [358, 226] on input "Appealing illustrations" at bounding box center [359, 225] width 9 height 9
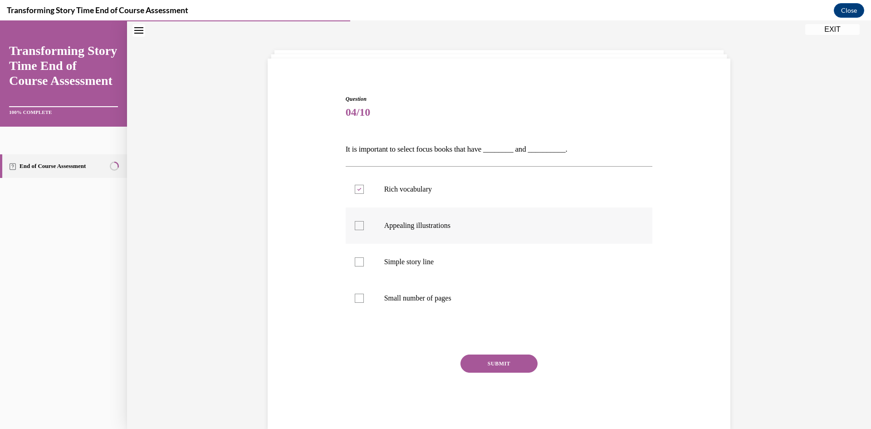
checkbox input "true"
click at [494, 366] on button "SUBMIT" at bounding box center [498, 363] width 77 height 18
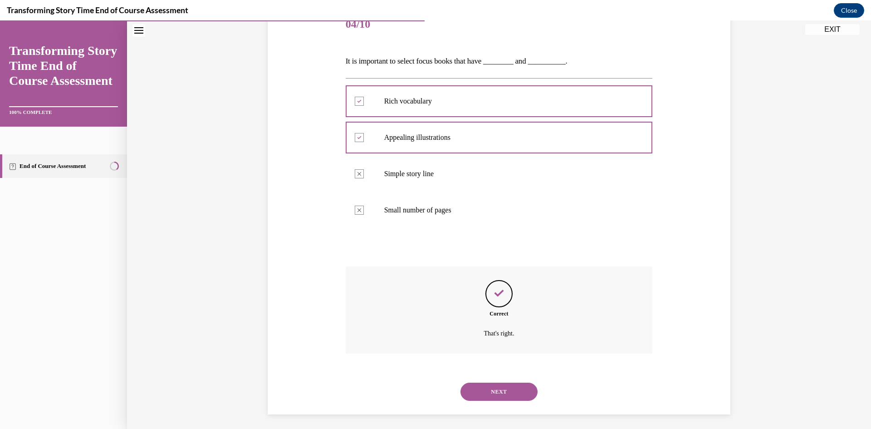
scroll to position [123, 0]
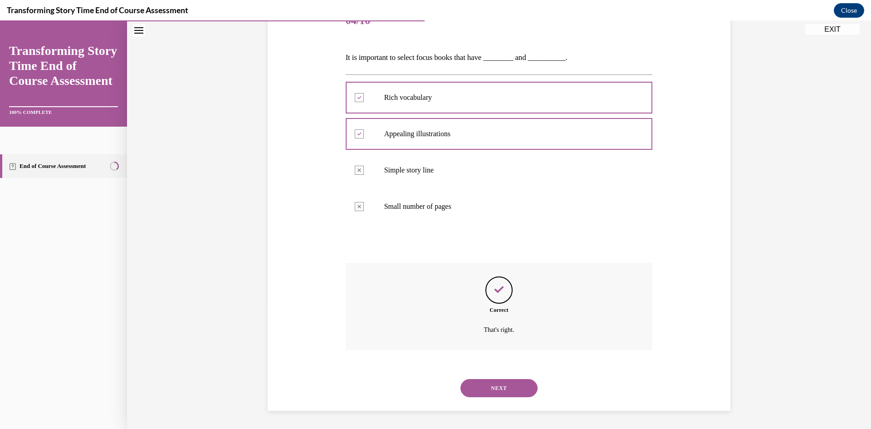
click at [491, 390] on button "NEXT" at bounding box center [498, 388] width 77 height 18
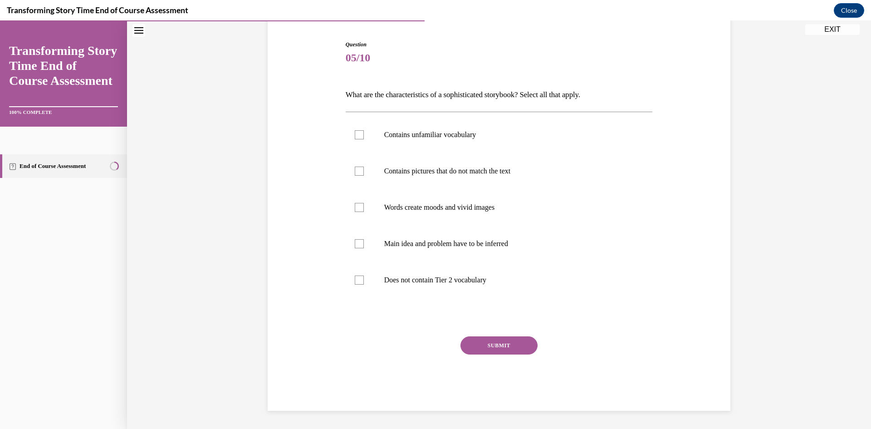
scroll to position [86, 0]
click at [360, 134] on div at bounding box center [359, 134] width 9 height 9
click at [360, 134] on input "Contains unfamiliar vocabulary" at bounding box center [359, 134] width 9 height 9
checkbox input "true"
click at [356, 174] on div at bounding box center [359, 170] width 9 height 9
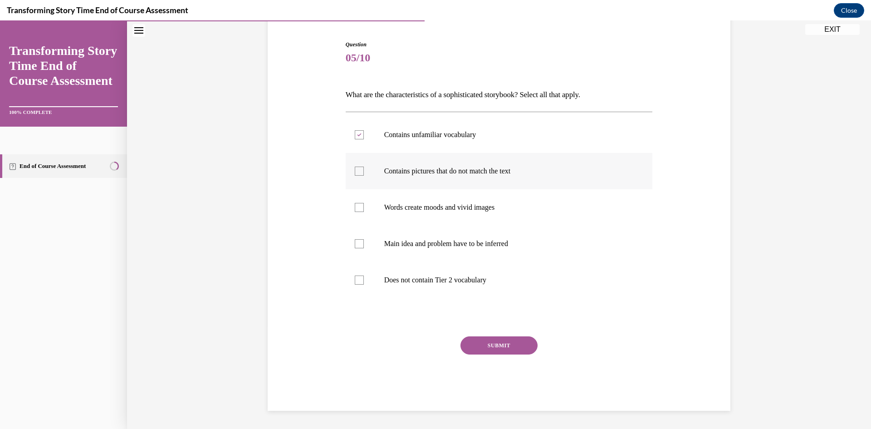
click at [356, 174] on input "Contains pictures that do not match the text" at bounding box center [359, 170] width 9 height 9
checkbox input "true"
click at [359, 204] on div at bounding box center [359, 207] width 9 height 9
click at [359, 204] on input "Words create moods and vivid images" at bounding box center [359, 207] width 9 height 9
checkbox input "true"
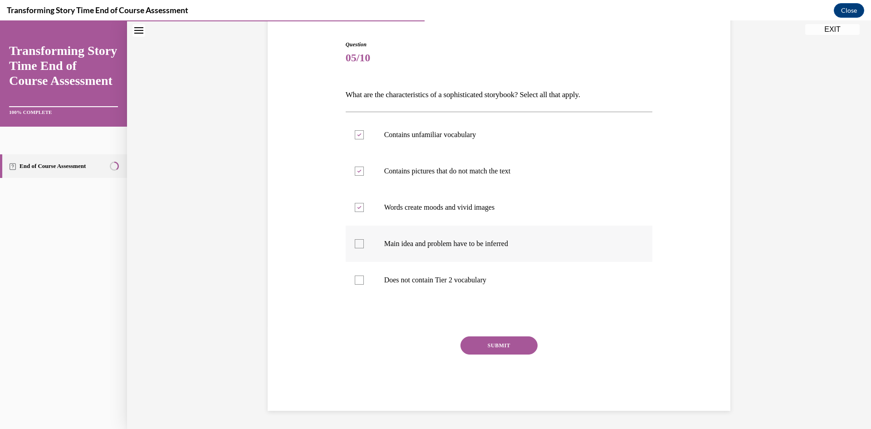
click at [357, 244] on div at bounding box center [359, 243] width 9 height 9
click at [357, 244] on input "Main idea and problem have to be inferred" at bounding box center [359, 243] width 9 height 9
checkbox input "true"
click at [492, 346] on button "SUBMIT" at bounding box center [498, 345] width 77 height 18
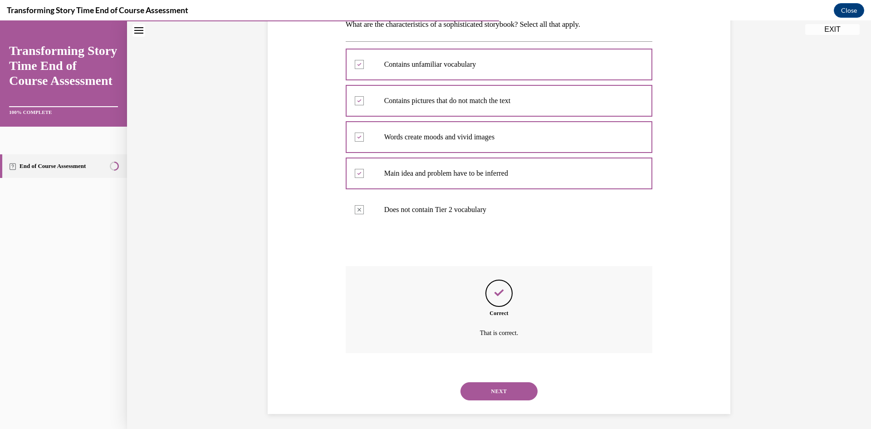
scroll to position [159, 0]
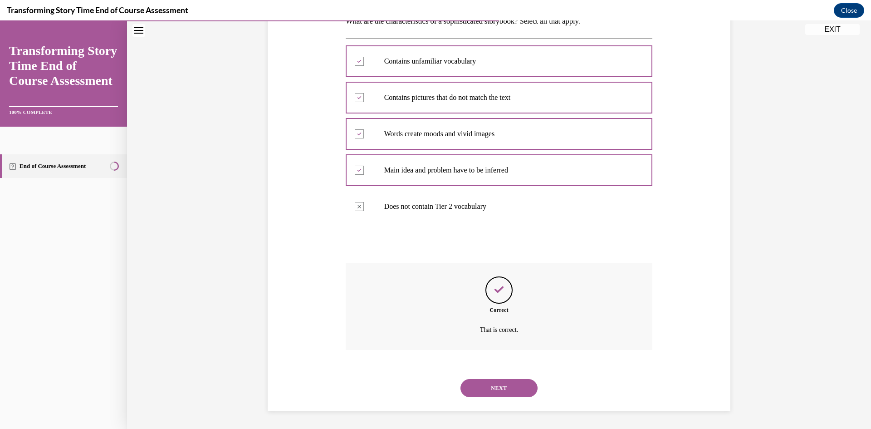
click at [508, 391] on button "NEXT" at bounding box center [498, 388] width 77 height 18
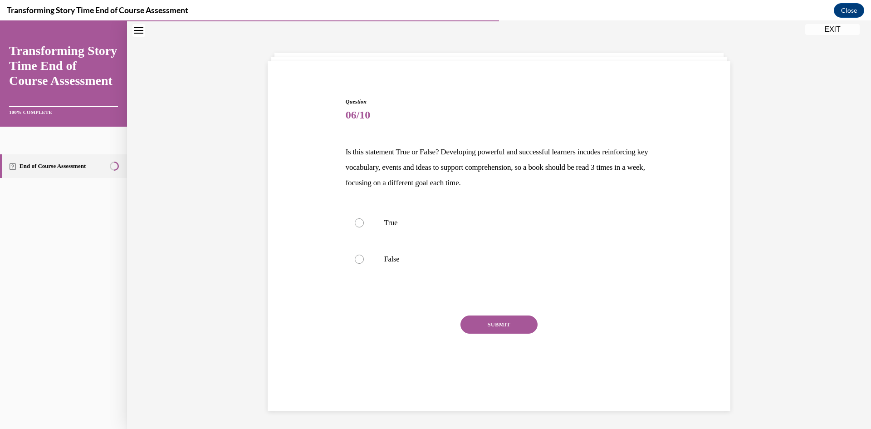
scroll to position [29, 0]
click at [358, 219] on div at bounding box center [359, 222] width 9 height 9
click at [358, 219] on input "True" at bounding box center [359, 222] width 9 height 9
radio input "true"
click at [486, 325] on button "SUBMIT" at bounding box center [498, 324] width 77 height 18
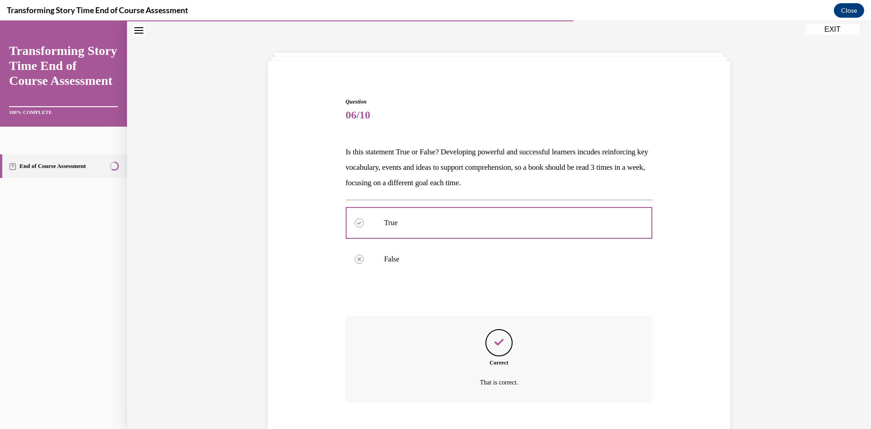
scroll to position [81, 0]
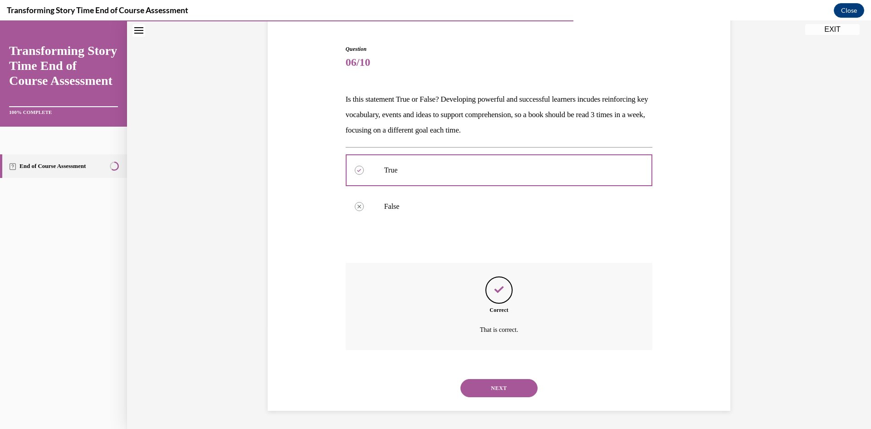
click at [497, 388] on button "NEXT" at bounding box center [498, 388] width 77 height 18
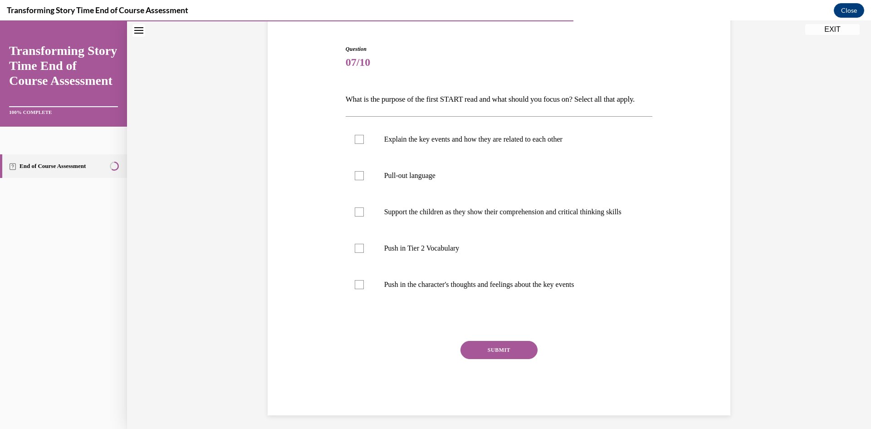
scroll to position [48, 0]
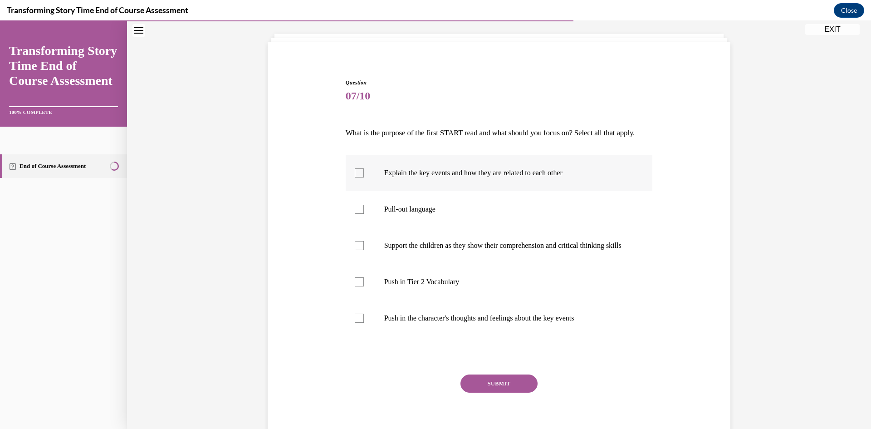
click at [360, 177] on div at bounding box center [359, 172] width 9 height 9
click at [360, 177] on input "Explain the key events and how they are related to each other" at bounding box center [359, 172] width 9 height 9
checkbox input "true"
click at [357, 286] on div at bounding box center [359, 281] width 9 height 9
click at [357, 286] on input "Push in Tier 2 Vocabulary" at bounding box center [359, 281] width 9 height 9
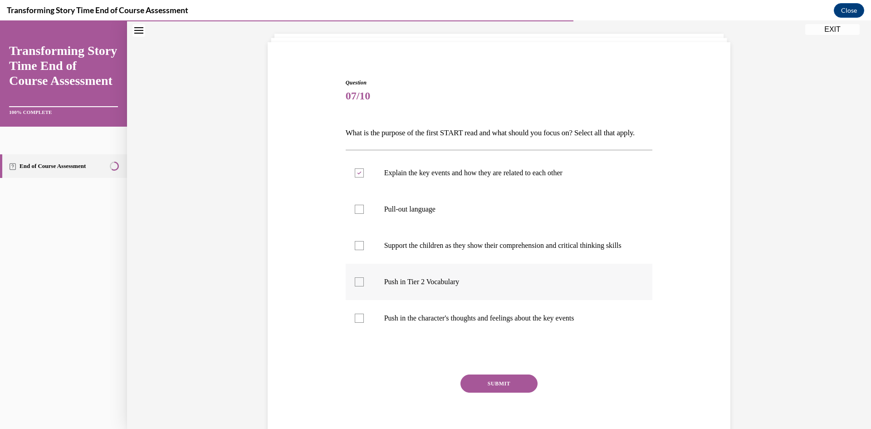
checkbox input "true"
click at [481, 392] on button "SUBMIT" at bounding box center [498, 383] width 77 height 18
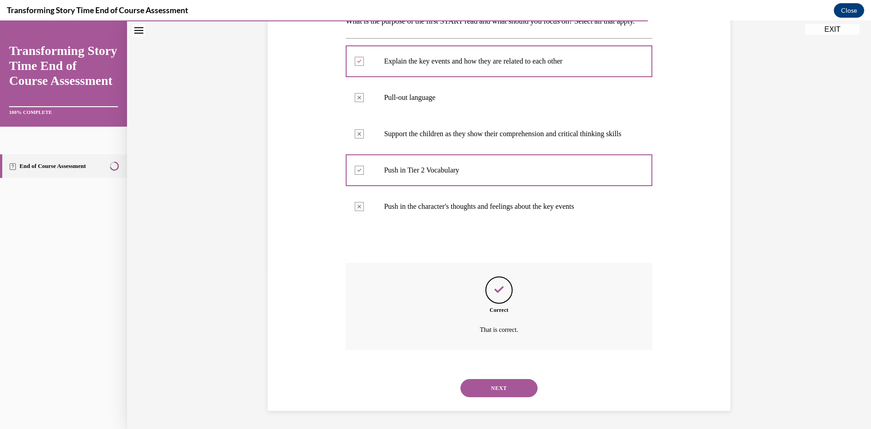
scroll to position [184, 0]
click at [483, 387] on button "NEXT" at bounding box center [498, 388] width 77 height 18
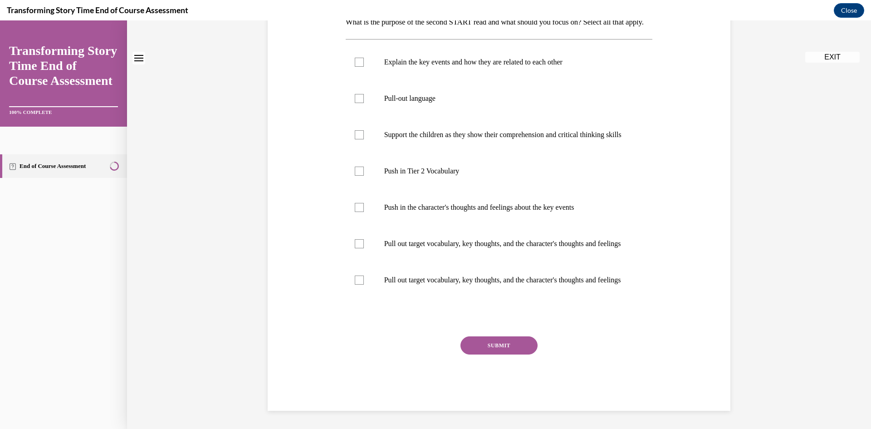
scroll to position [0, 0]
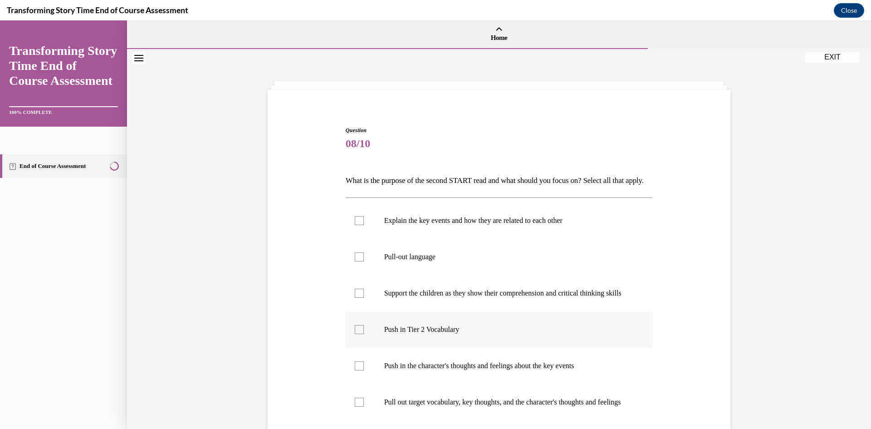
click at [355, 334] on div at bounding box center [359, 329] width 9 height 9
click at [355, 334] on input "Push in Tier 2 Vocabulary" at bounding box center [359, 329] width 9 height 9
checkbox input "true"
click at [358, 370] on div at bounding box center [359, 365] width 9 height 9
click at [358, 370] on input "Push in the character's thoughts and feelings about the key events" at bounding box center [359, 365] width 9 height 9
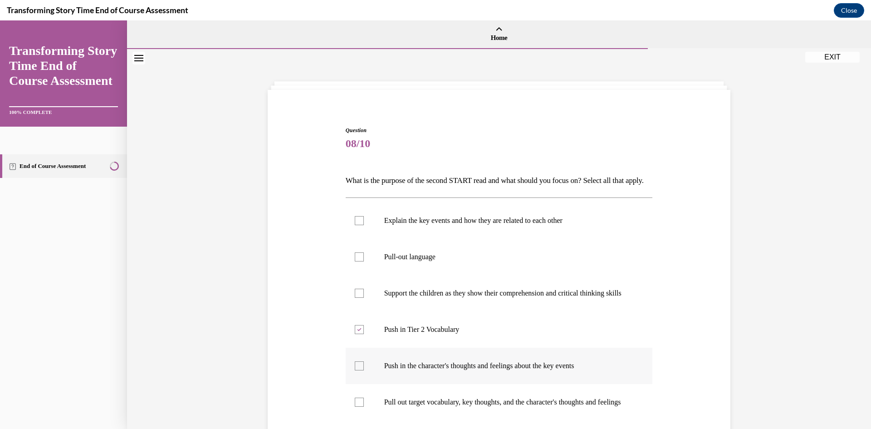
checkbox input "true"
click at [236, 404] on div "Question 08/10 What is the purpose of the second START read and what should you…" at bounding box center [499, 318] width 744 height 538
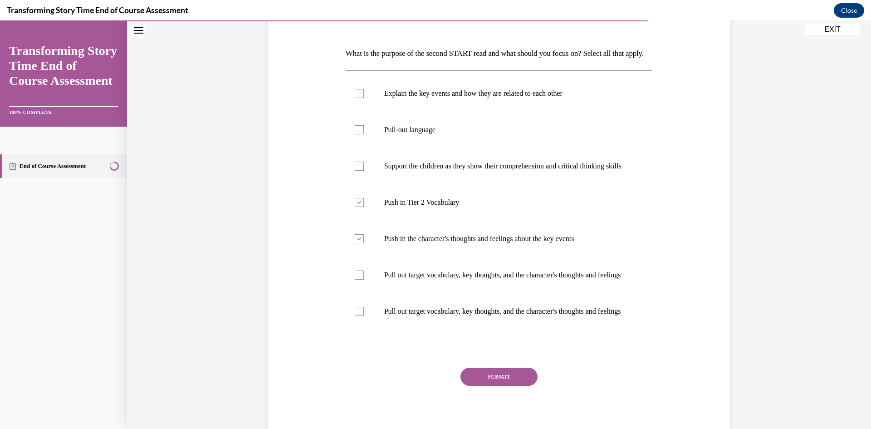
scroll to position [145, 0]
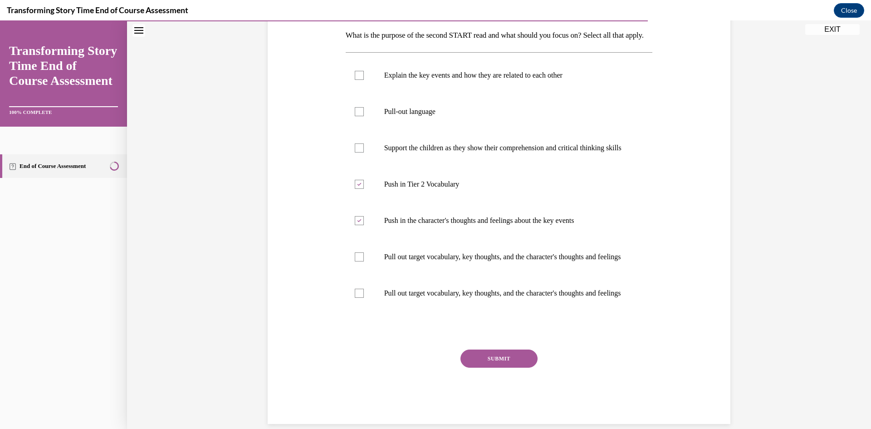
click at [492, 367] on button "SUBMIT" at bounding box center [498, 358] width 77 height 18
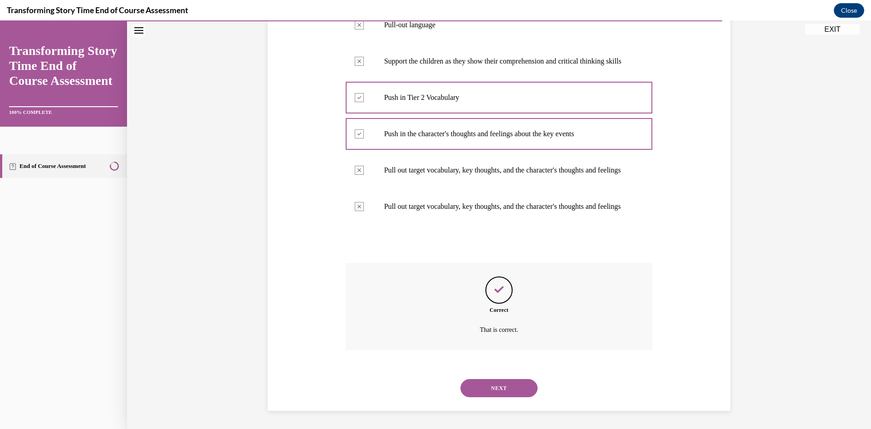
scroll to position [256, 0]
click at [499, 397] on button "NEXT" at bounding box center [498, 388] width 77 height 18
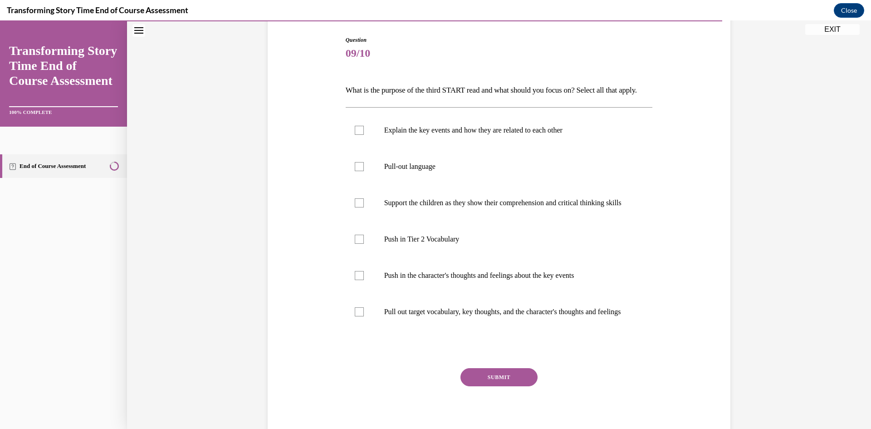
scroll to position [91, 0]
click at [360, 171] on div at bounding box center [359, 165] width 9 height 9
click at [360, 171] on input "Pull-out language" at bounding box center [359, 165] width 9 height 9
checkbox input "true"
click at [360, 207] on div at bounding box center [359, 202] width 9 height 9
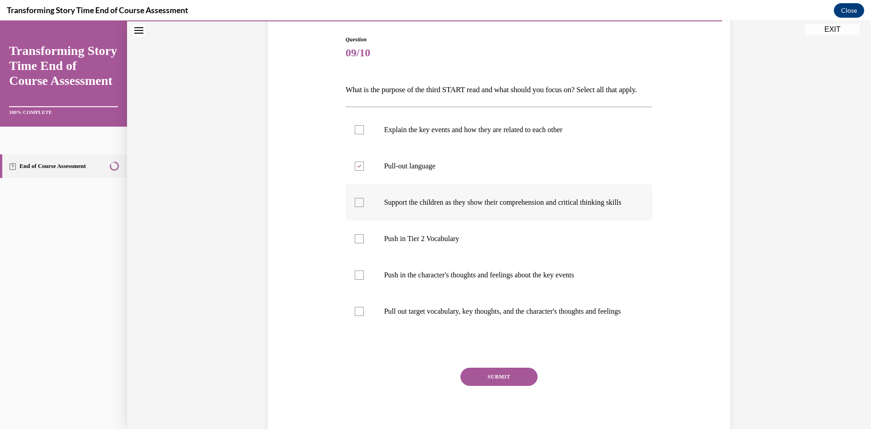
click at [360, 207] on input "Support the children as they show their comprehension and critical thinking ski…" at bounding box center [359, 202] width 9 height 9
checkbox input "true"
click at [359, 316] on div at bounding box center [359, 311] width 9 height 9
click at [359, 316] on input "Pull out target vocabulary, key thoughts, and the character's thoughts and feel…" at bounding box center [359, 311] width 9 height 9
click at [359, 313] on icon at bounding box center [359, 311] width 4 height 3
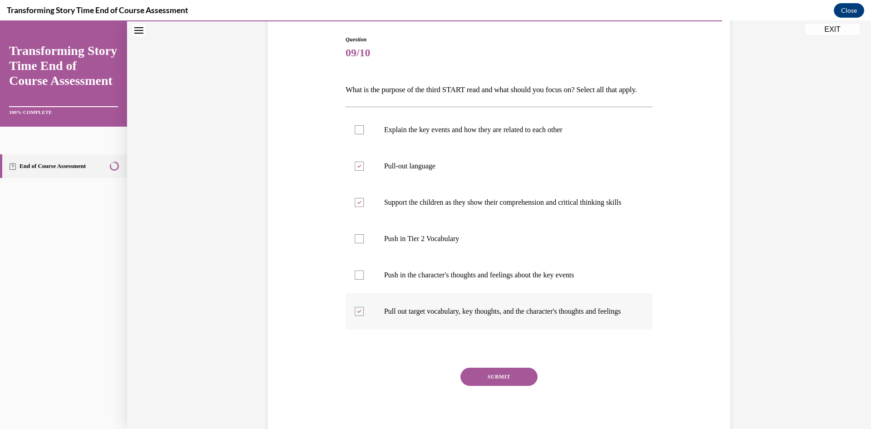
click at [359, 316] on input "Pull out target vocabulary, key thoughts, and the character's thoughts and feel…" at bounding box center [359, 311] width 9 height 9
click at [361, 316] on div at bounding box center [359, 311] width 9 height 9
click at [361, 316] on input "Pull out target vocabulary, key thoughts, and the character's thoughts and feel…" at bounding box center [359, 311] width 9 height 9
checkbox input "true"
click at [482, 385] on button "SUBMIT" at bounding box center [498, 376] width 77 height 18
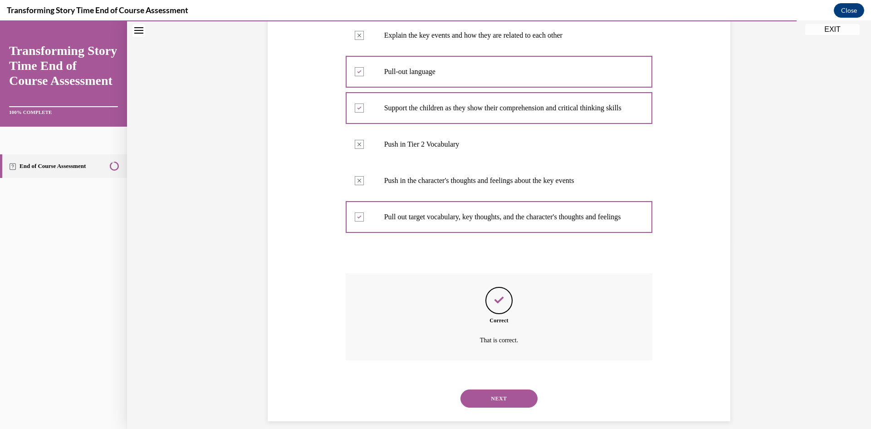
scroll to position [229, 0]
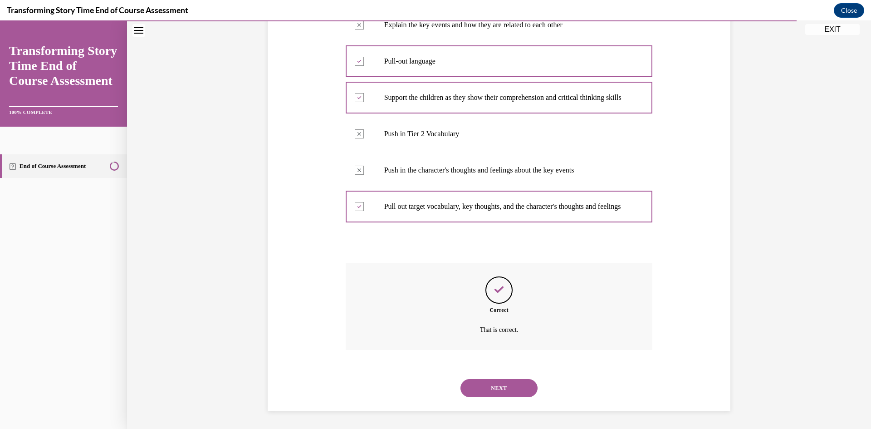
click at [489, 389] on button "NEXT" at bounding box center [498, 388] width 77 height 18
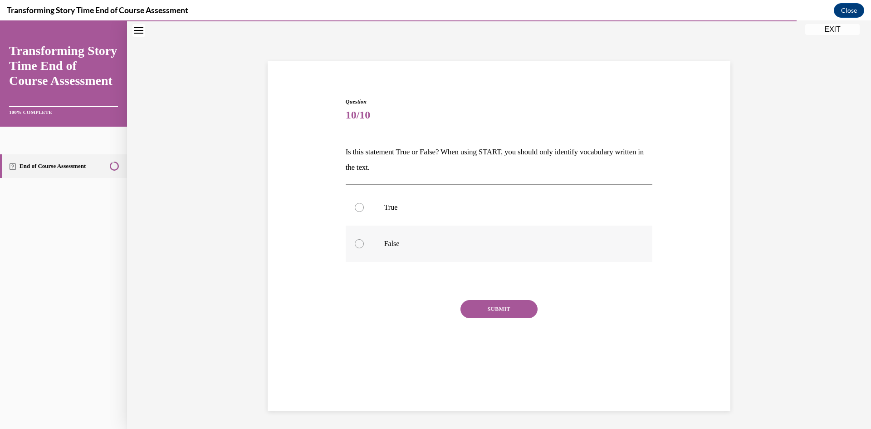
click at [357, 242] on div at bounding box center [359, 243] width 9 height 9
click at [357, 242] on input "False" at bounding box center [359, 243] width 9 height 9
radio input "true"
click at [498, 306] on button "SUBMIT" at bounding box center [498, 309] width 77 height 18
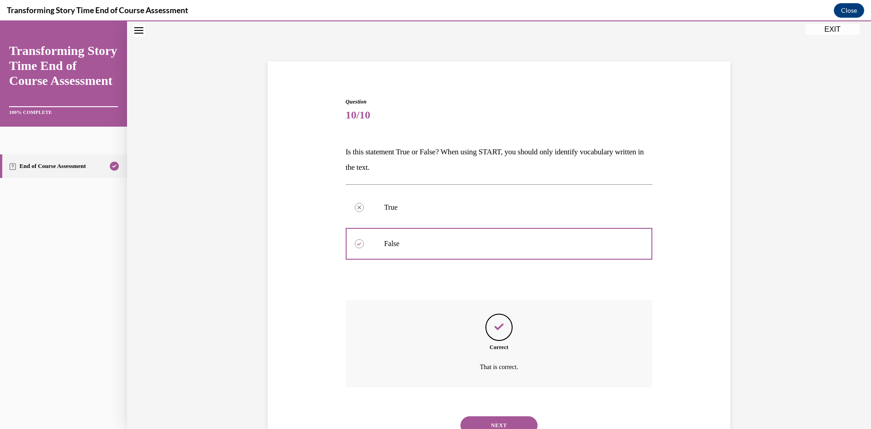
scroll to position [66, 0]
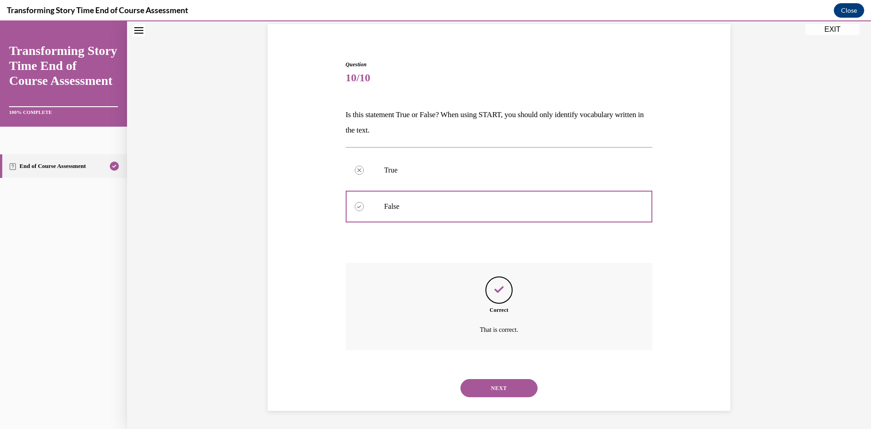
click at [507, 389] on button "NEXT" at bounding box center [498, 388] width 77 height 18
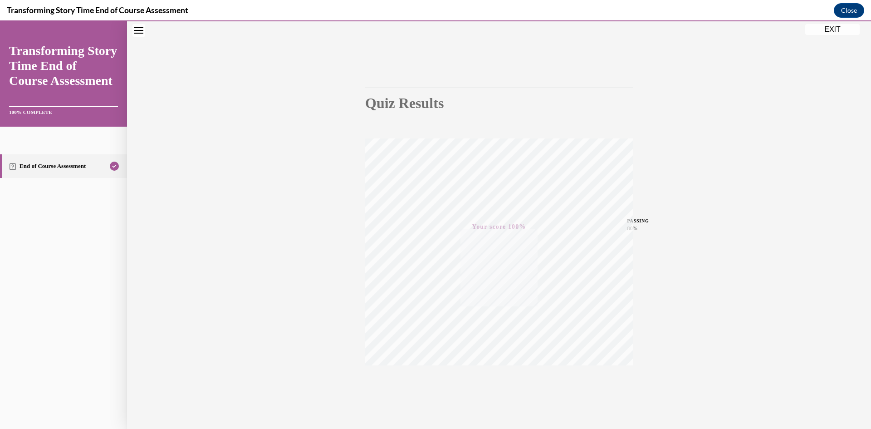
scroll to position [57, 0]
click at [629, 364] on div "TAKE AGAIN" at bounding box center [499, 367] width 268 height 41
click at [828, 29] on button "EXIT" at bounding box center [832, 29] width 54 height 11
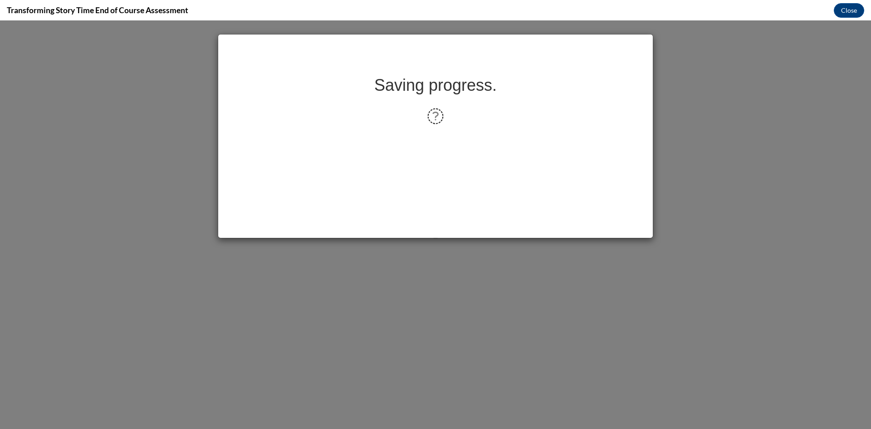
scroll to position [0, 0]
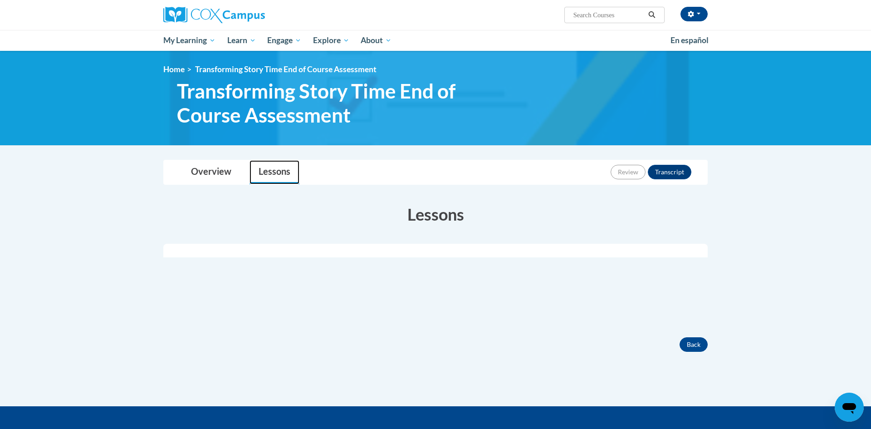
click at [263, 172] on link "Lessons" at bounding box center [274, 172] width 50 height 24
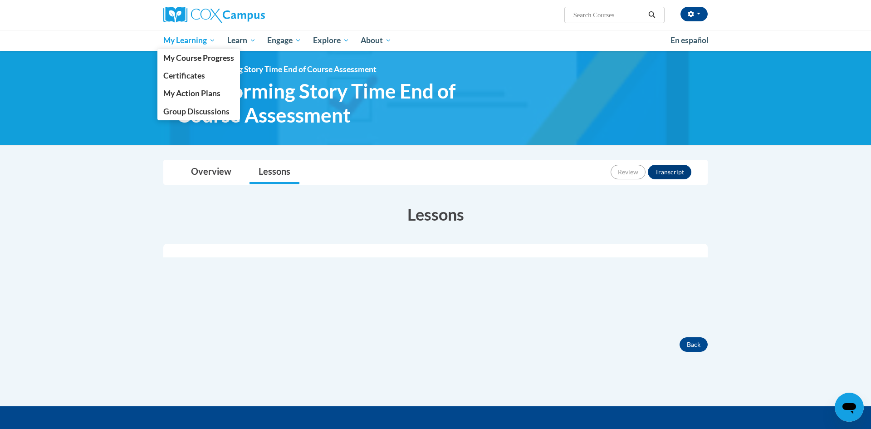
click at [183, 41] on span "My Learning" at bounding box center [189, 40] width 52 height 11
click at [183, 77] on span "Certificates" at bounding box center [184, 76] width 42 height 10
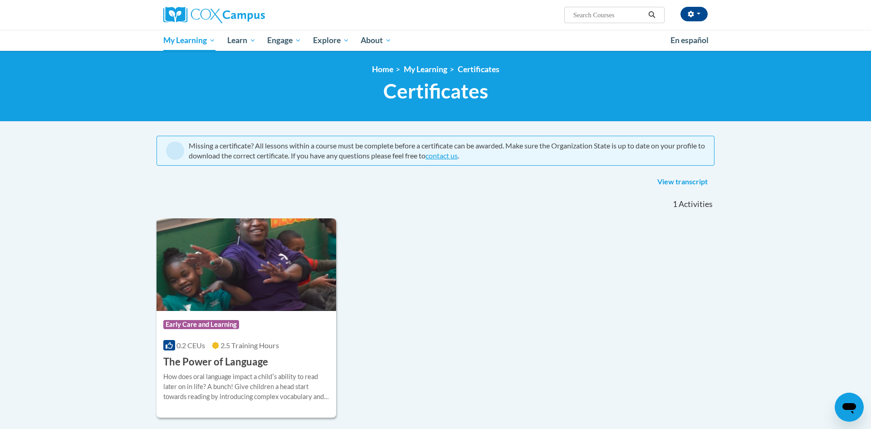
click at [756, 199] on body "[PERSON_NAME] ([GEOGRAPHIC_DATA]/New_York UTC-04:00) My Profile Inbox My Transc…" at bounding box center [435, 311] width 871 height 622
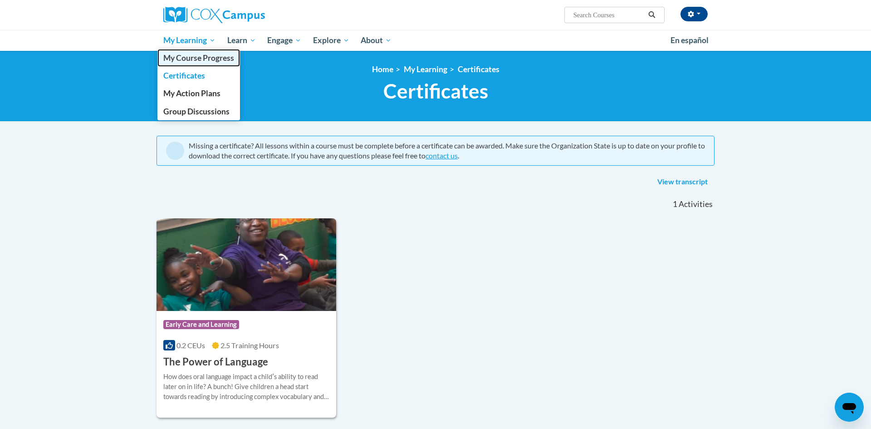
click at [198, 56] on span "My Course Progress" at bounding box center [198, 58] width 71 height 10
